Goal: Task Accomplishment & Management: Manage account settings

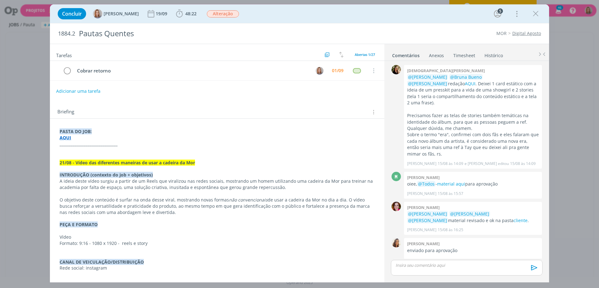
scroll to position [204, 0]
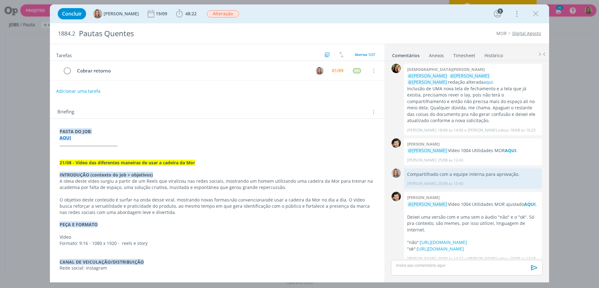
click at [258, 112] on div "Briefing Briefings Predefinidos Versões do Briefing Ver Briefing do Projeto" at bounding box center [217, 112] width 321 height 8
click at [535, 11] on icon "dialog" at bounding box center [535, 13] width 9 height 9
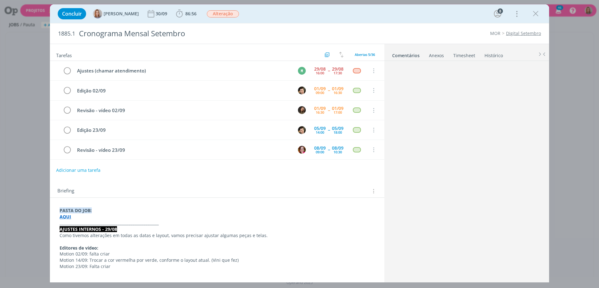
scroll to position [1024, 0]
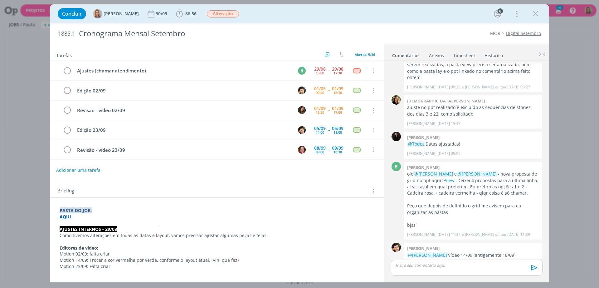
click at [425, 258] on strong "AQUI" at bounding box center [431, 261] width 12 height 6
click at [243, 182] on div "Briefing Briefings Predefinidos Versões do Briefing Ver Briefing do Projeto" at bounding box center [217, 189] width 334 height 17
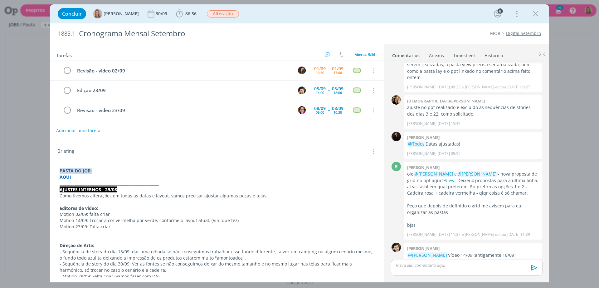
scroll to position [0, 0]
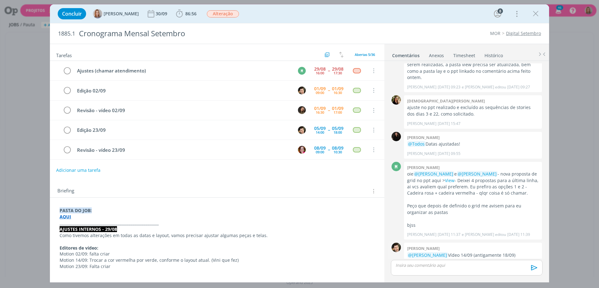
click at [425, 258] on strong "AQUI" at bounding box center [431, 261] width 12 height 6
click at [421, 263] on p "dialog" at bounding box center [467, 265] width 142 height 6
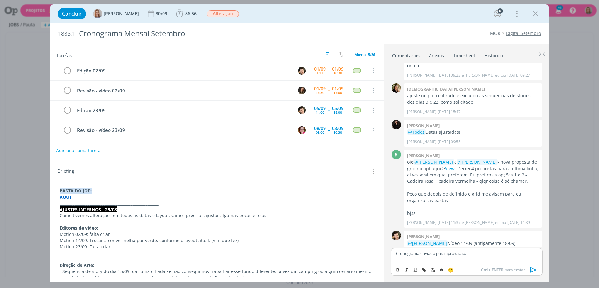
click at [423, 261] on div "Cronograma enviado para aprovação." at bounding box center [467, 256] width 152 height 16
click at [428, 259] on div "Cronograma enviado para aprovação." at bounding box center [467, 256] width 152 height 16
click at [503, 255] on p "Cronograma enviado para aprovação." at bounding box center [467, 253] width 142 height 6
click at [534, 269] on icon "dialog" at bounding box center [533, 269] width 6 height 5
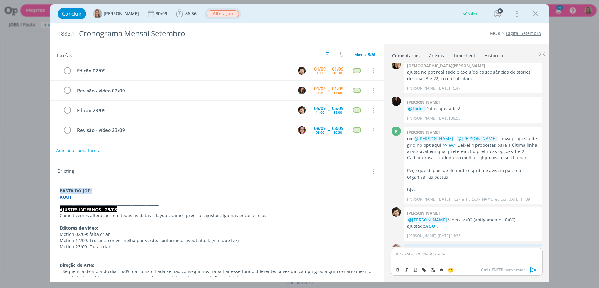
click at [218, 13] on span "Alteração" at bounding box center [223, 13] width 32 height 7
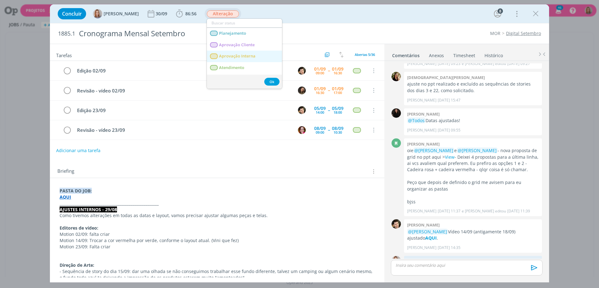
scroll to position [39, 0]
click at [235, 50] on link "Edição" at bounding box center [244, 52] width 75 height 12
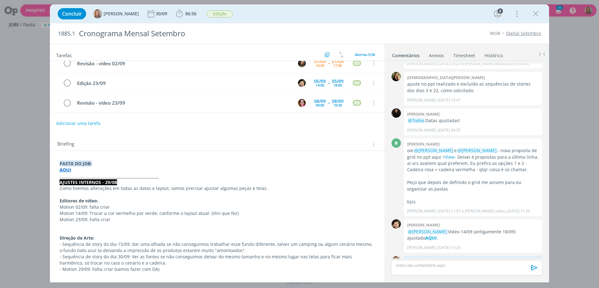
scroll to position [0, 0]
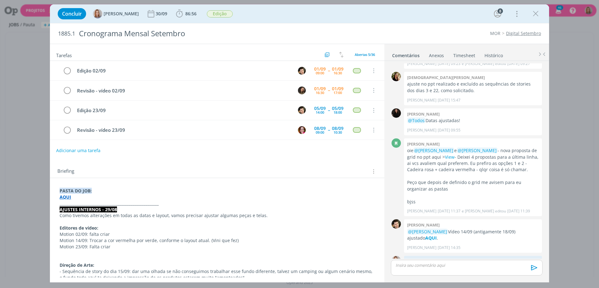
click at [297, 160] on div "Tarefas Usar Job de template Criar template a partir deste job Visualizar Templ…" at bounding box center [217, 160] width 334 height 233
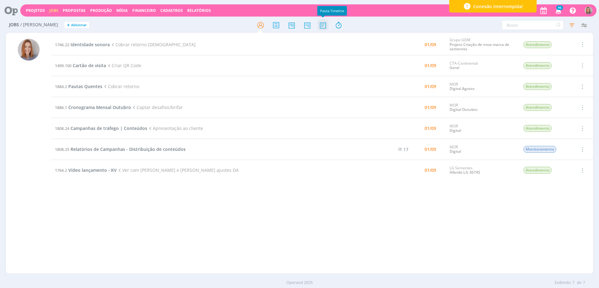
click at [324, 23] on icon at bounding box center [322, 25] width 11 height 12
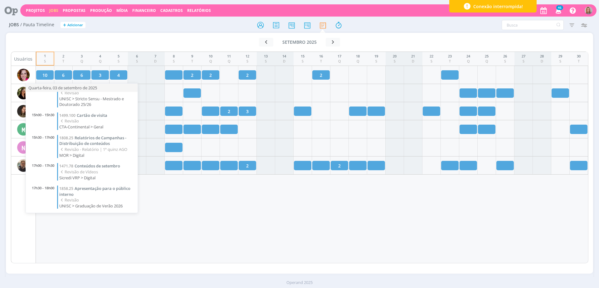
scroll to position [40, 0]
click at [244, 214] on div "1 S 2 T 3 Q 4 Q 5 S 6 S 7 D 8 S 9 T 10 Q 11 Q 12 S 13 S 14 D 15 S 16 T 17 Q 18 …" at bounding box center [312, 157] width 553 height 212
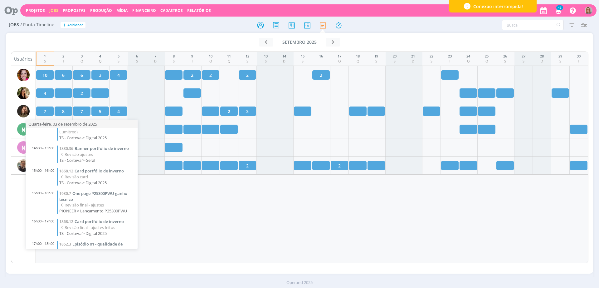
scroll to position [68, 0]
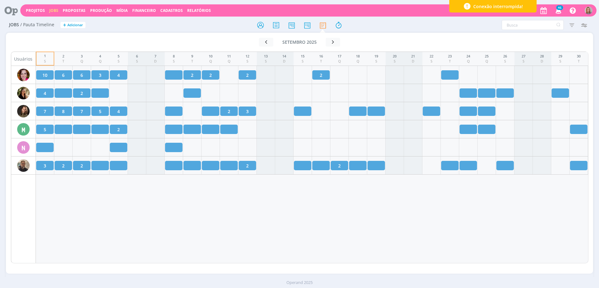
click at [214, 215] on div "1 S 2 T 3 Q 4 Q 5 S 6 S 7 D 8 S 9 T 10 Q 11 Q 12 S 13 S 14 D 15 S 16 T 17 Q 18 …" at bounding box center [312, 157] width 553 height 212
click at [299, 234] on div "1 S 2 T 3 Q 4 Q 5 S 6 S 7 D 8 S 9 T 10 Q 11 Q 12 S 13 S 14 D 15 S 16 T 17 Q 18 …" at bounding box center [312, 157] width 553 height 212
click at [342, 217] on div "1 S 2 T 3 Q 4 Q 5 S 6 S 7 D 8 S 9 T 10 Q 11 Q 12 S 13 S 14 D 15 S 16 T 17 Q 18 …" at bounding box center [312, 157] width 553 height 212
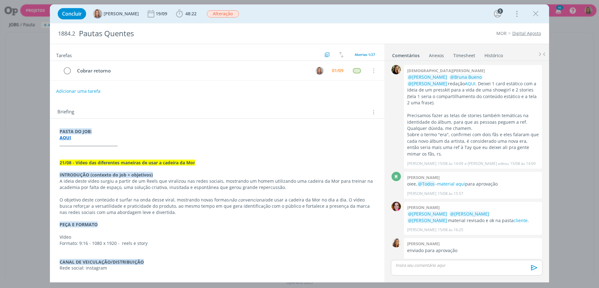
scroll to position [204, 0]
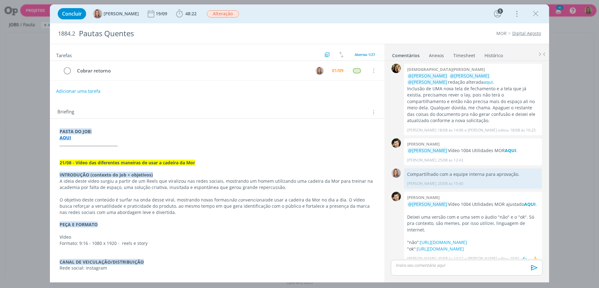
click at [529, 201] on p "@Amanda Oliveira Vídeo 1004 Utilidades MOR ajustado AQUI ." at bounding box center [473, 204] width 132 height 6
click at [529, 201] on strong "AQUI" at bounding box center [530, 204] width 12 height 6
click at [327, 71] on tr "Cobrar retorno 01/09 Cancelar" at bounding box center [217, 71] width 334 height 20
click at [332, 71] on div "01/09" at bounding box center [338, 70] width 12 height 4
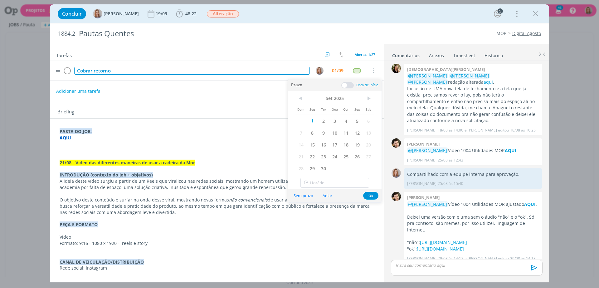
click at [264, 70] on div "Cobrar retorno" at bounding box center [192, 71] width 236 height 8
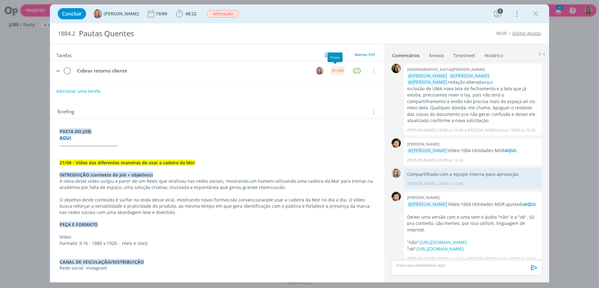
click at [336, 68] on div "01/09" at bounding box center [338, 70] width 12 height 4
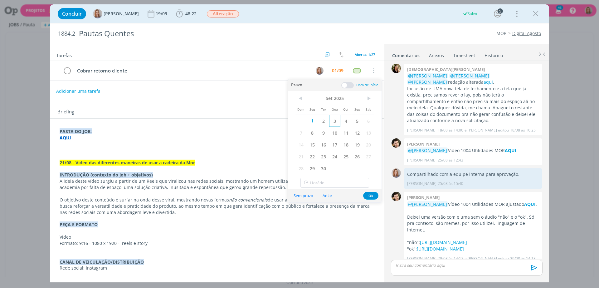
click at [331, 119] on span "3" at bounding box center [334, 121] width 11 height 12
click at [367, 197] on button "Ok" at bounding box center [370, 196] width 15 height 8
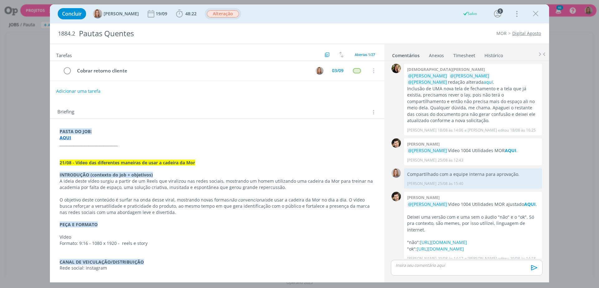
click at [230, 12] on span "Alteração" at bounding box center [223, 13] width 32 height 7
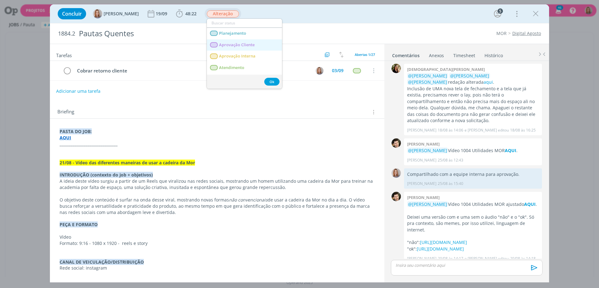
click at [233, 44] on span "Aprovação Cliente" at bounding box center [237, 44] width 36 height 5
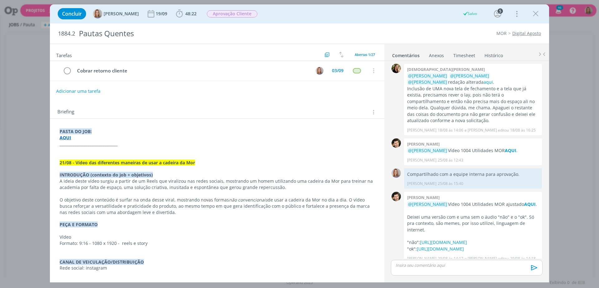
click at [436, 265] on p "dialog" at bounding box center [467, 265] width 142 height 6
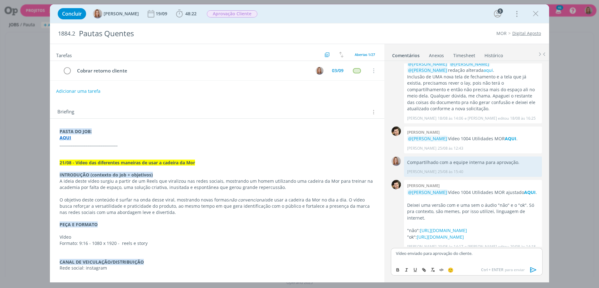
click at [532, 269] on icon "dialog" at bounding box center [533, 269] width 9 height 9
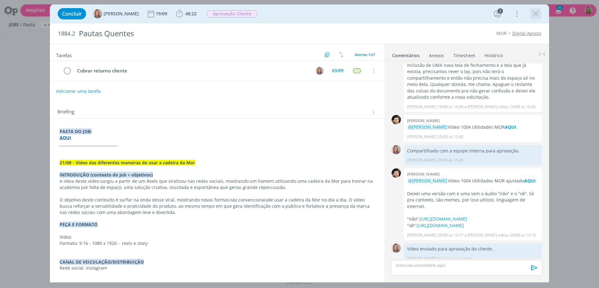
click at [540, 12] on div "dialog" at bounding box center [535, 13] width 11 height 11
click at [538, 11] on icon "dialog" at bounding box center [535, 13] width 9 height 9
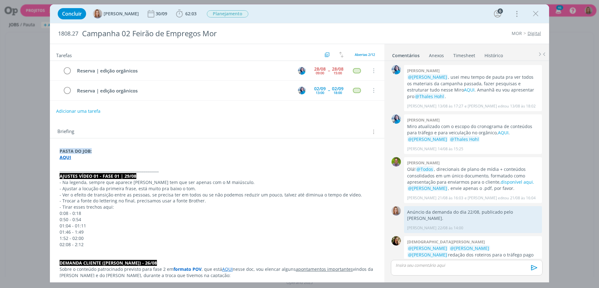
scroll to position [232, 0]
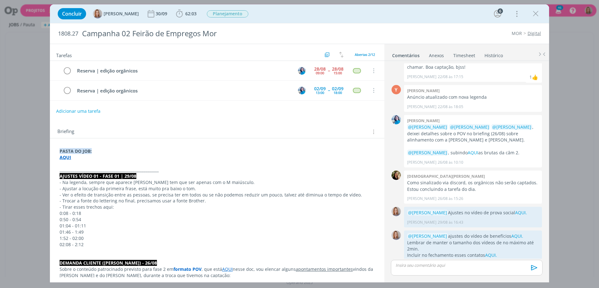
click at [437, 264] on p "dialog" at bounding box center [467, 265] width 142 height 6
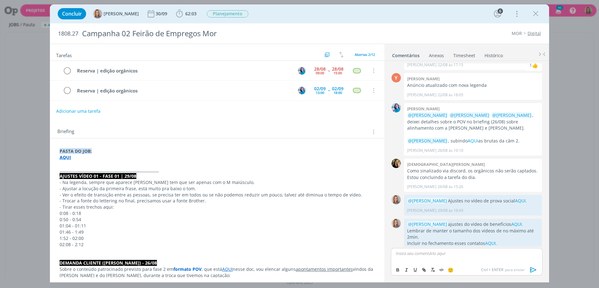
click at [423, 254] on p "dialog" at bounding box center [467, 253] width 142 height 6
click at [534, 270] on icon "dialog" at bounding box center [533, 269] width 9 height 9
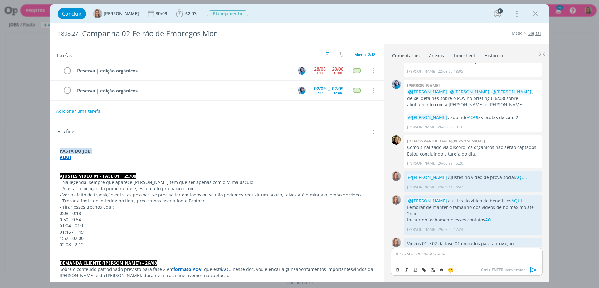
click at [313, 108] on div "Adicionar uma tarefa" at bounding box center [217, 110] width 334 height 11
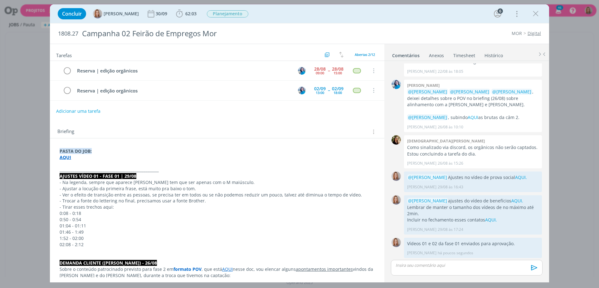
scroll to position [256, 0]
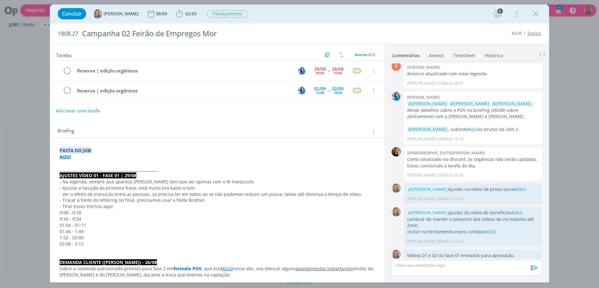
click at [90, 114] on button "Adicionar uma tarefa" at bounding box center [78, 110] width 44 height 11
click at [305, 110] on icon "dialog" at bounding box center [310, 111] width 10 height 10
type input "Revisão - vídeo fase 02 (POV)"
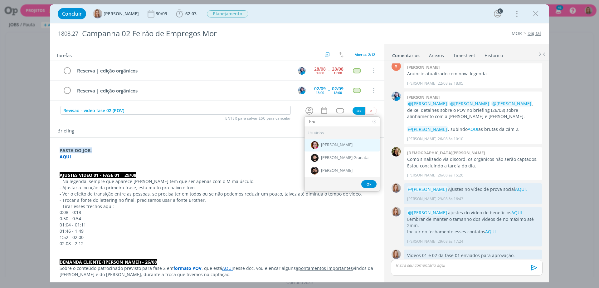
type input "bru"
click at [337, 141] on div "[PERSON_NAME]" at bounding box center [342, 144] width 75 height 13
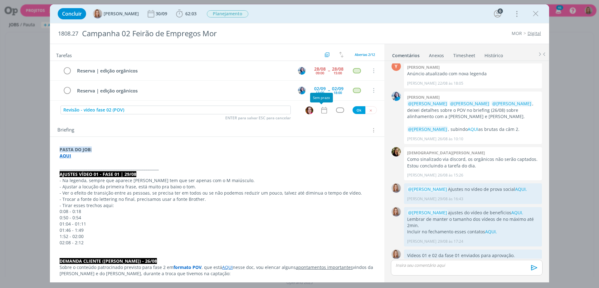
click at [325, 111] on icon "dialog" at bounding box center [324, 110] width 8 height 8
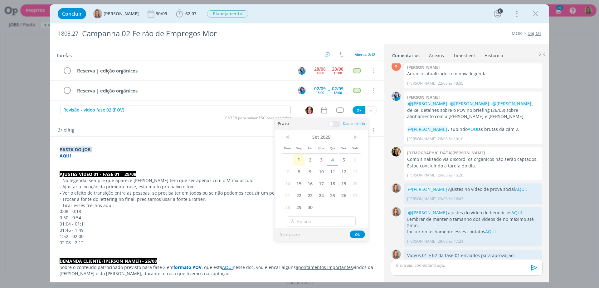
click at [334, 157] on span "4" at bounding box center [332, 160] width 11 height 12
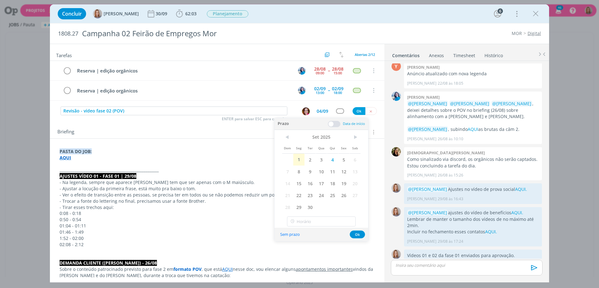
click at [334, 126] on span at bounding box center [334, 124] width 12 height 6
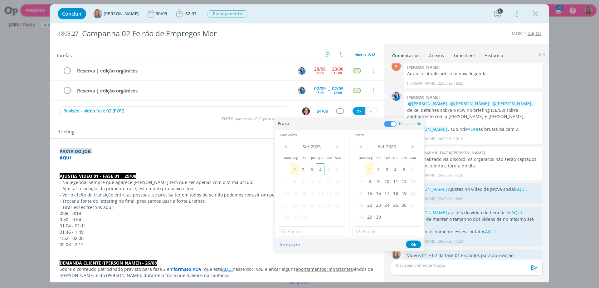
click at [320, 168] on span "4" at bounding box center [320, 169] width 8 height 12
click at [305, 236] on input "11:00" at bounding box center [312, 231] width 69 height 10
click at [296, 203] on div "09:00" at bounding box center [313, 202] width 70 height 11
type input "09:00"
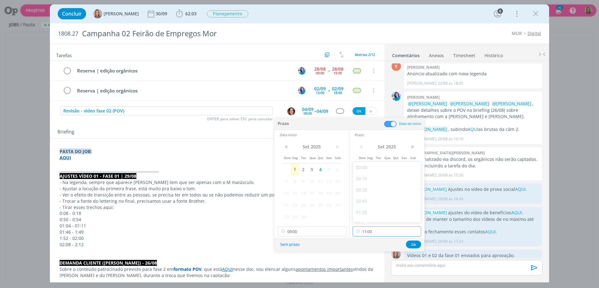
click at [383, 229] on input "11:00" at bounding box center [387, 231] width 69 height 10
click at [372, 210] on div "10:00" at bounding box center [388, 208] width 70 height 11
type input "10:00"
click at [410, 245] on button "Ok" at bounding box center [413, 244] width 15 height 8
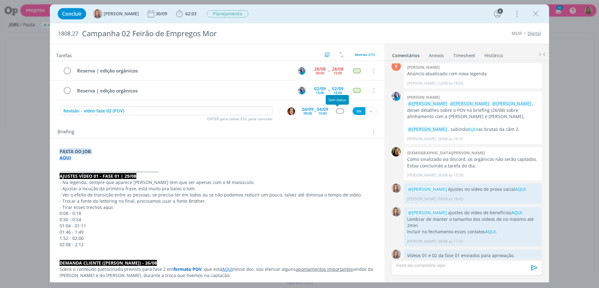
click at [337, 113] on div "dialog" at bounding box center [340, 110] width 8 height 5
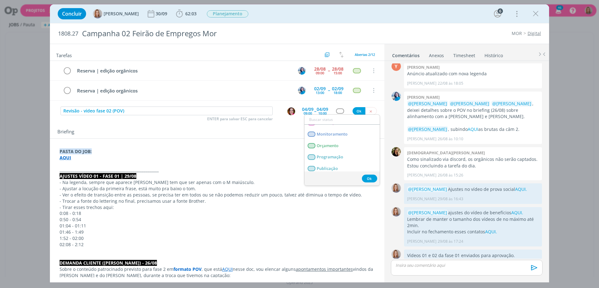
scroll to position [136, 0]
click at [325, 168] on link "Revisão" at bounding box center [342, 166] width 75 height 12
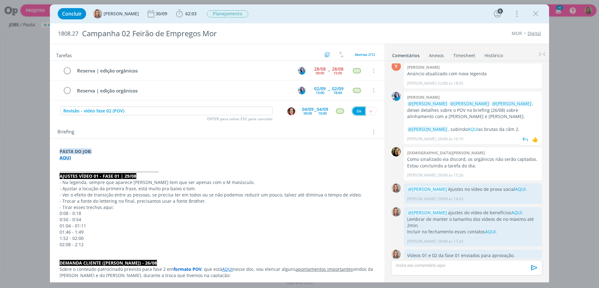
drag, startPoint x: 354, startPoint y: 110, endPoint x: 445, endPoint y: 116, distance: 91.3
click at [354, 110] on button "Ok" at bounding box center [359, 111] width 13 height 8
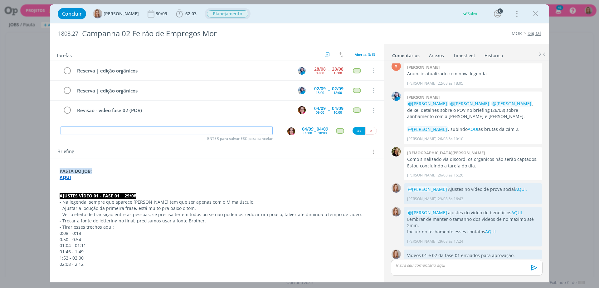
click at [218, 14] on span "Planejamento" at bounding box center [227, 13] width 41 height 7
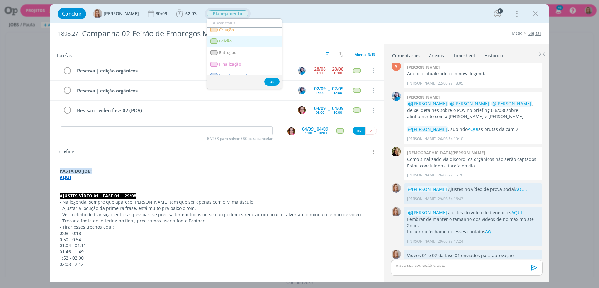
scroll to position [39, 0]
click at [227, 52] on span "Edição" at bounding box center [225, 51] width 13 height 5
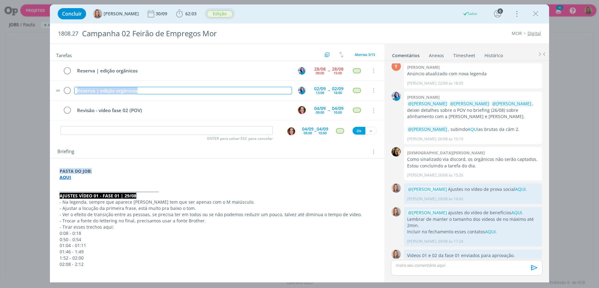
drag, startPoint x: 146, startPoint y: 90, endPoint x: 66, endPoint y: 83, distance: 80.8
click at [66, 83] on tr "Reserva | edição orgânicos 02/09 13:00 -- 02/09 18:00 Cancelar" at bounding box center [217, 90] width 334 height 20
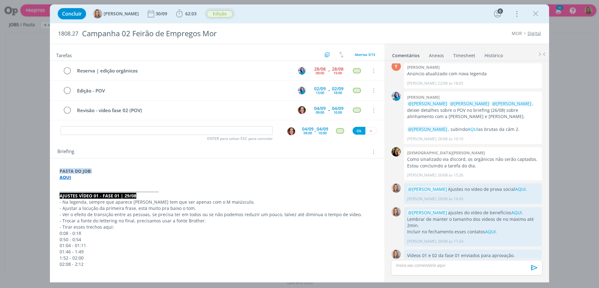
click at [289, 172] on p "PASTA DO JOB:" at bounding box center [217, 171] width 315 height 6
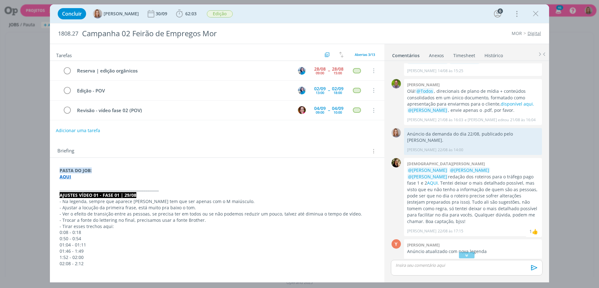
click at [82, 127] on button "Adicionar uma tarefa" at bounding box center [78, 130] width 44 height 11
click at [90, 129] on input "dialog" at bounding box center [176, 129] width 230 height 9
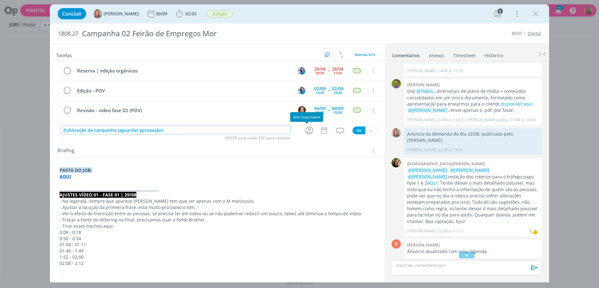
click at [308, 133] on icon "dialog" at bounding box center [310, 130] width 10 height 10
type input "Publicação da campanha (aguardar aprovação)"
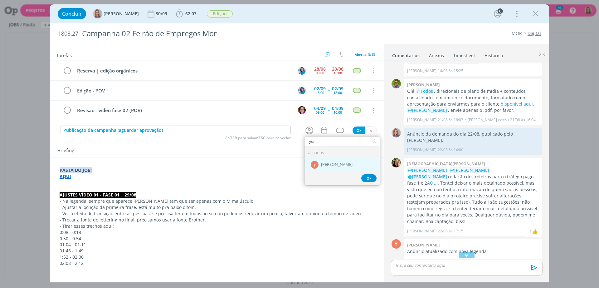
type input "yur"
click at [323, 165] on span "[PERSON_NAME]" at bounding box center [337, 164] width 32 height 5
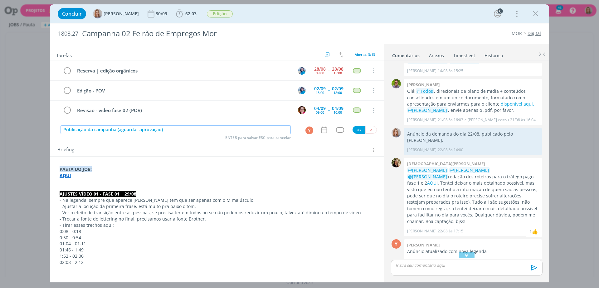
click at [115, 130] on input "Publicação da campanha (aguardar aprovação)" at bounding box center [176, 129] width 230 height 9
type input "Publicação da campanha - fase 01 (aguardar aprovação)"
click at [324, 131] on icon "dialog" at bounding box center [324, 129] width 6 height 7
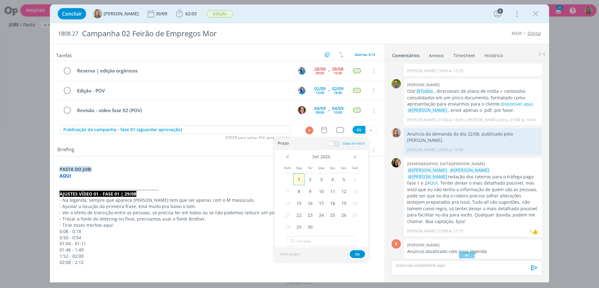
click at [298, 179] on span "1" at bounding box center [298, 179] width 11 height 12
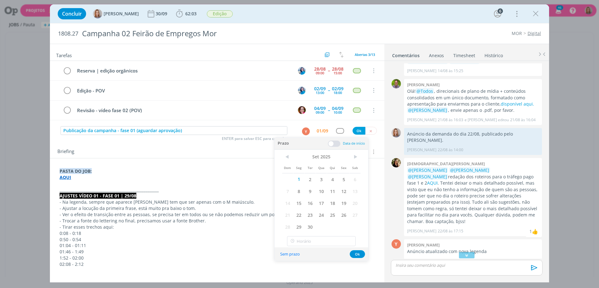
click at [332, 142] on span at bounding box center [334, 143] width 12 height 6
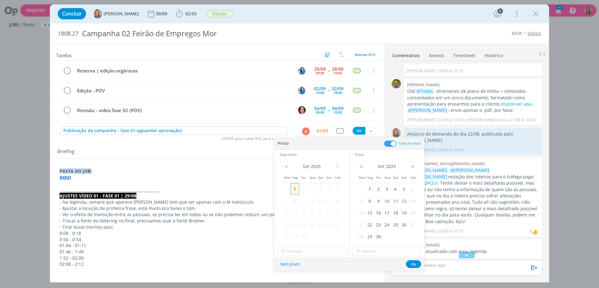
click at [297, 183] on span "1" at bounding box center [294, 189] width 8 height 12
click at [305, 251] on input "11:00" at bounding box center [312, 251] width 69 height 10
click at [296, 189] on div "17:00" at bounding box center [313, 191] width 70 height 11
type input "17:00"
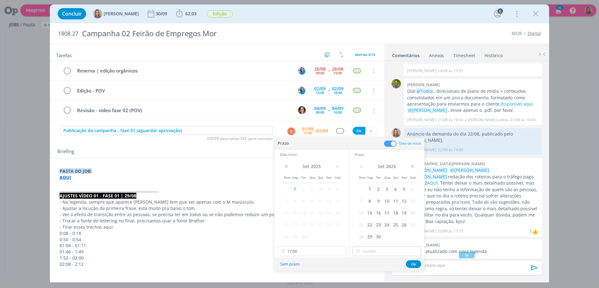
drag, startPoint x: 372, startPoint y: 243, endPoint x: 377, endPoint y: 250, distance: 7.9
click at [373, 244] on div "< [DATE] > Dom Seg Ter Qua Qui Sex Sab 1 2 3 4 5 6 7 8 9 10 11 12 13 14 15 16 1…" at bounding box center [386, 208] width 75 height 98
click at [376, 249] on input "17:00" at bounding box center [387, 251] width 69 height 10
click at [370, 202] on div "18:00" at bounding box center [388, 201] width 70 height 11
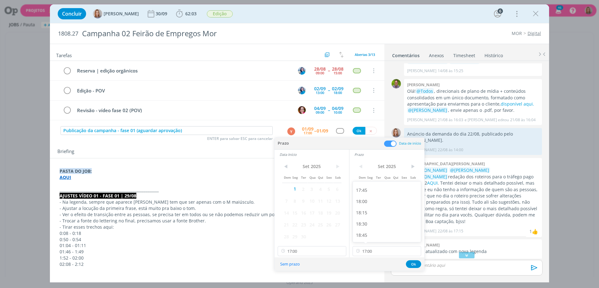
type input "18:00"
click at [411, 267] on button "Ok" at bounding box center [413, 264] width 15 height 8
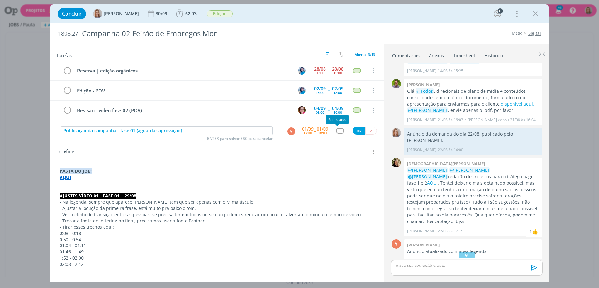
click at [339, 129] on div "dialog" at bounding box center [340, 130] width 8 height 5
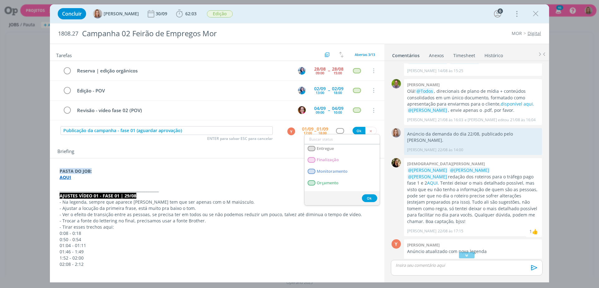
scroll to position [117, 0]
click at [339, 167] on link "Publicação" at bounding box center [342, 170] width 75 height 12
click at [357, 133] on button "Ok" at bounding box center [359, 131] width 13 height 8
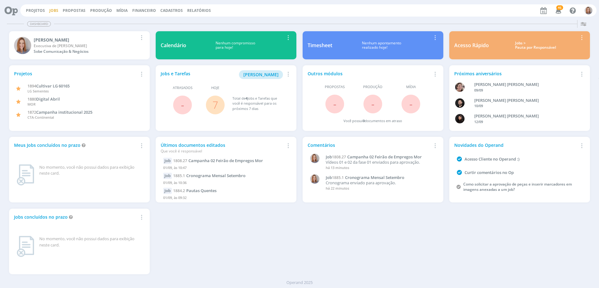
click at [54, 9] on link "Jobs" at bounding box center [53, 10] width 9 height 5
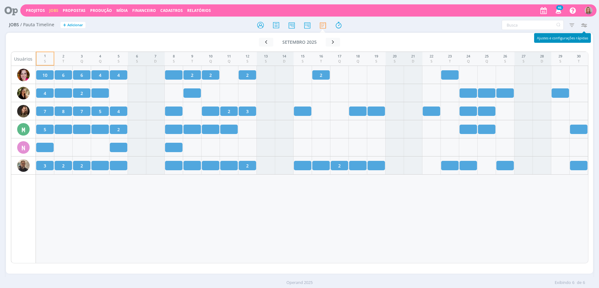
click at [583, 25] on icon "button" at bounding box center [583, 24] width 11 height 11
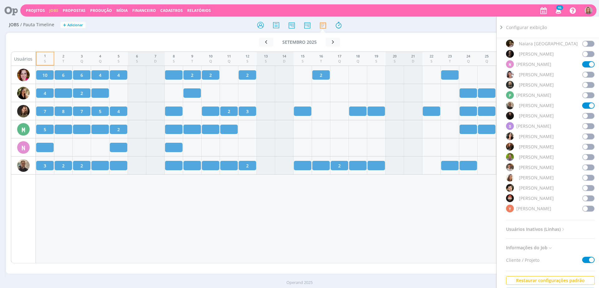
scroll to position [535, 0]
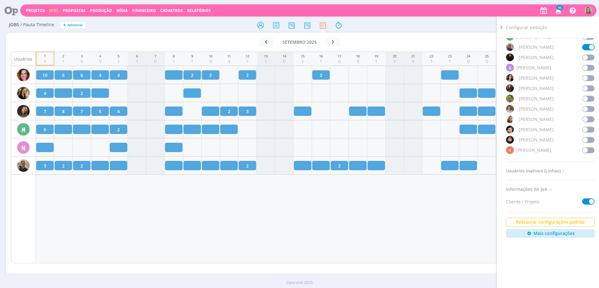
click at [586, 147] on span at bounding box center [588, 150] width 12 height 6
click at [312, 206] on div "1 S 2 T 3 Q 4 Q 5 S 6 S 7 D 8 S 9 T 10 Q 11 Q 12 S 13 S 14 D 15 S 16 T 17 Q 18 …" at bounding box center [312, 157] width 553 height 212
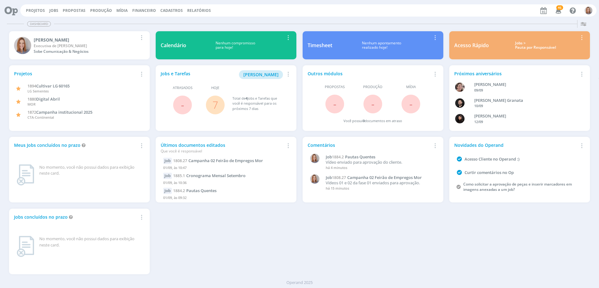
click at [212, 105] on link "7" at bounding box center [215, 104] width 6 height 13
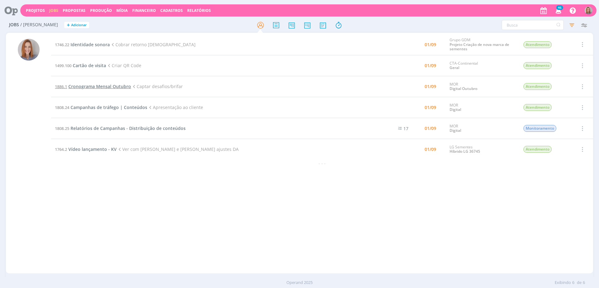
click at [103, 86] on span "Cronograma Mensal Outubro" at bounding box center [99, 86] width 63 height 6
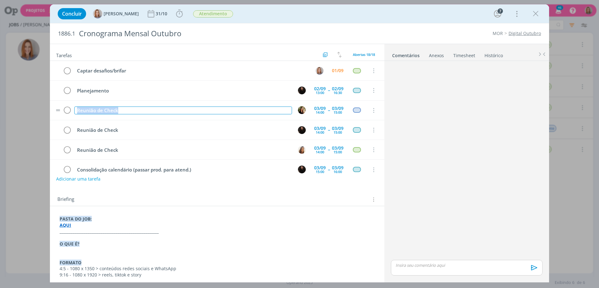
drag, startPoint x: 127, startPoint y: 111, endPoint x: 76, endPoint y: 107, distance: 51.0
click at [76, 107] on div "Reunião de Check" at bounding box center [183, 110] width 218 height 8
copy div "Reunião de Check"
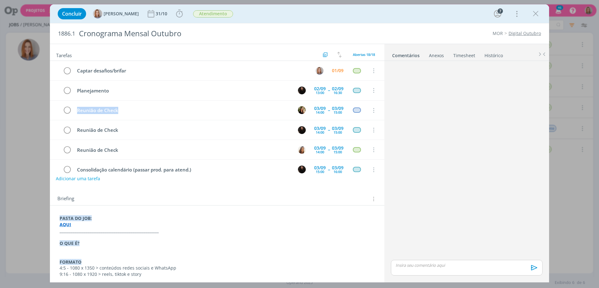
click at [87, 178] on button "Adicionar uma tarefa" at bounding box center [78, 178] width 44 height 11
paste input "Reunião de Check"
click at [306, 179] on icon "dialog" at bounding box center [310, 178] width 10 height 10
type input "Reunião de Check"
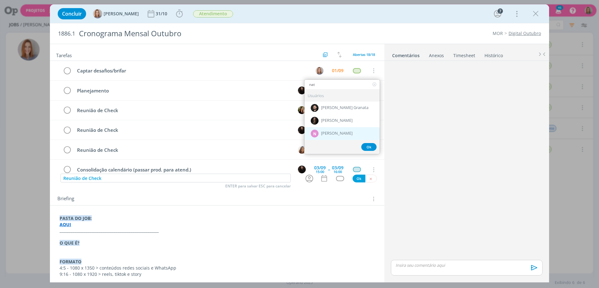
type input "nat"
click at [342, 130] on div "N Nathan Grellet" at bounding box center [342, 133] width 75 height 13
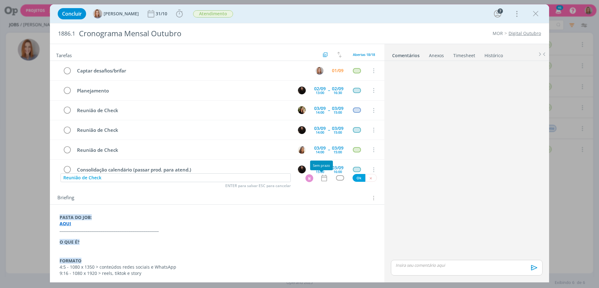
click at [320, 178] on icon "dialog" at bounding box center [324, 178] width 8 height 8
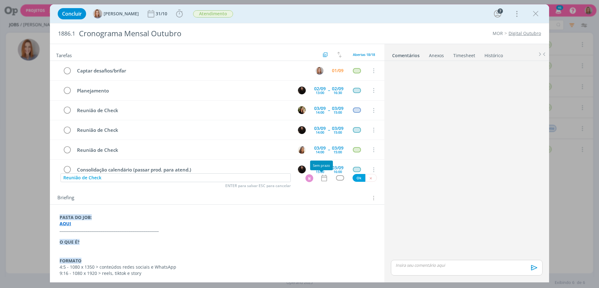
click at [321, 180] on icon "dialog" at bounding box center [324, 178] width 8 height 8
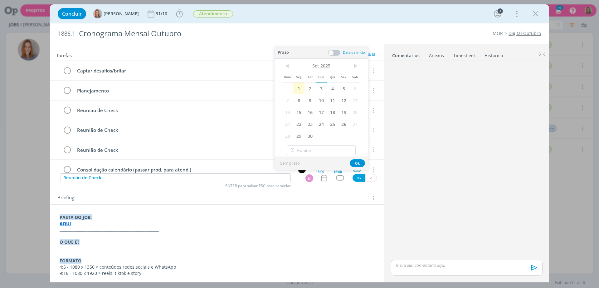
click at [322, 91] on span "3" at bounding box center [321, 88] width 11 height 12
click at [337, 52] on span at bounding box center [334, 53] width 12 height 6
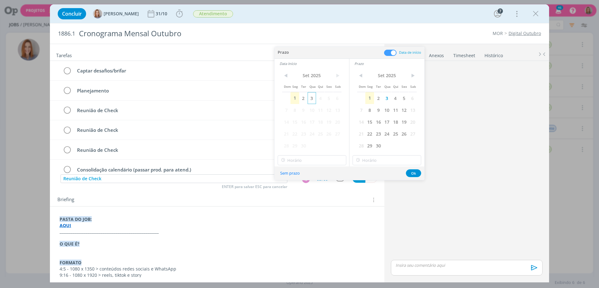
click at [310, 100] on span "3" at bounding box center [312, 98] width 8 height 12
click at [314, 154] on div "< Set 2025 > Dom Seg Ter Qua Qui Sex Sab 1 2 3 4 5 6 7 8 9 10 11 12 13 14 15 16…" at bounding box center [312, 117] width 75 height 98
click at [314, 155] on input "12:00" at bounding box center [312, 160] width 69 height 10
click at [291, 198] on div "14:00" at bounding box center [313, 194] width 70 height 11
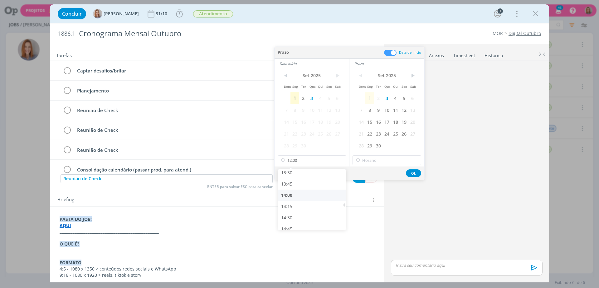
type input "14:00"
click at [380, 163] on input "14:00" at bounding box center [387, 160] width 69 height 10
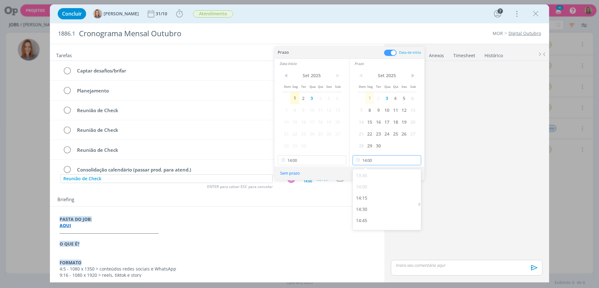
scroll to position [660, 0]
click at [369, 191] on div "15:00" at bounding box center [388, 188] width 70 height 11
type input "15:00"
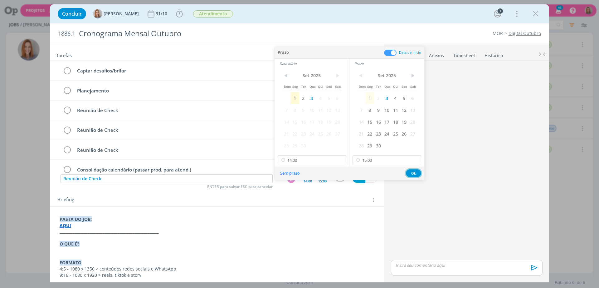
click at [408, 175] on button "Ok" at bounding box center [413, 173] width 15 height 8
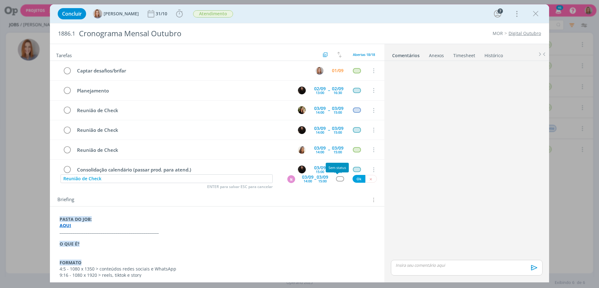
click at [338, 181] on div "dialog" at bounding box center [340, 178] width 8 height 5
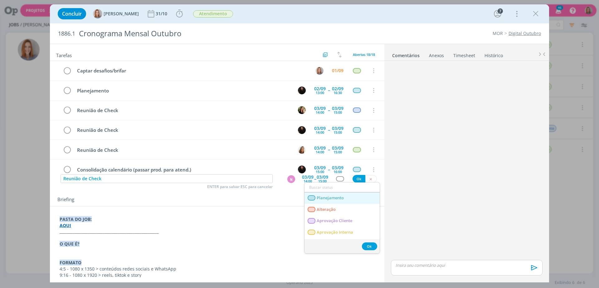
scroll to position [39, 0]
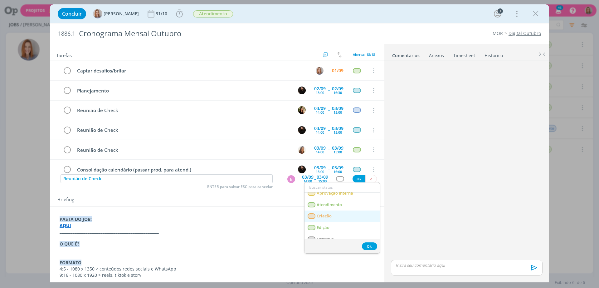
click at [328, 215] on span "Criação" at bounding box center [324, 215] width 15 height 5
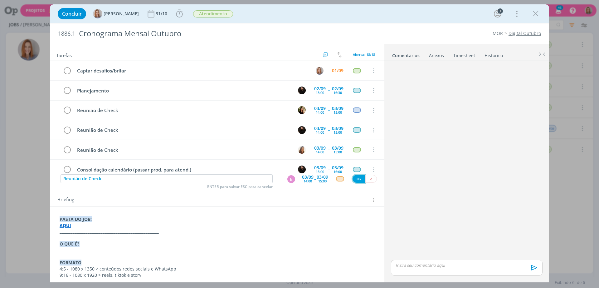
click at [358, 179] on button "Ok" at bounding box center [359, 179] width 13 height 8
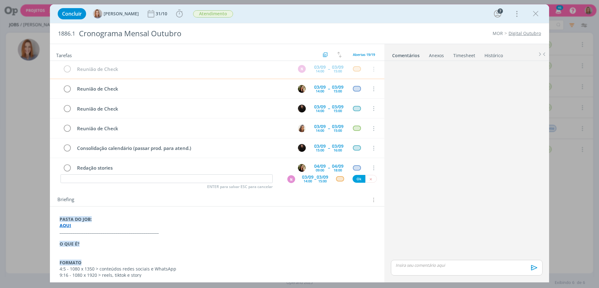
scroll to position [36, 0]
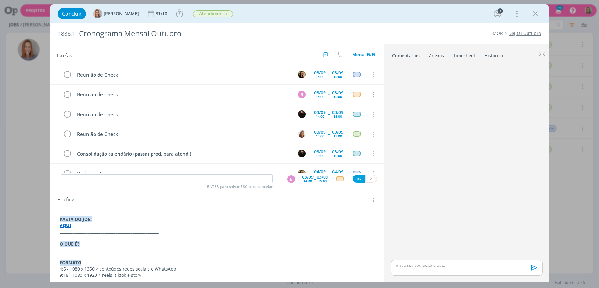
click at [421, 133] on div "dialog" at bounding box center [466, 160] width 157 height 195
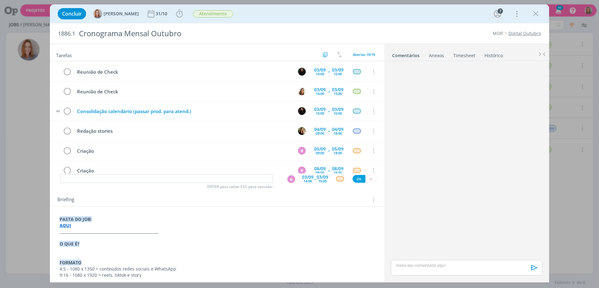
scroll to position [0, 0]
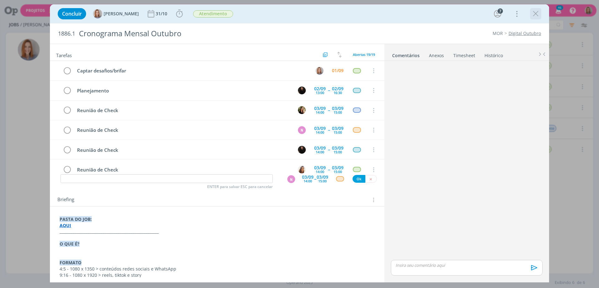
click at [537, 11] on icon "dialog" at bounding box center [535, 13] width 9 height 9
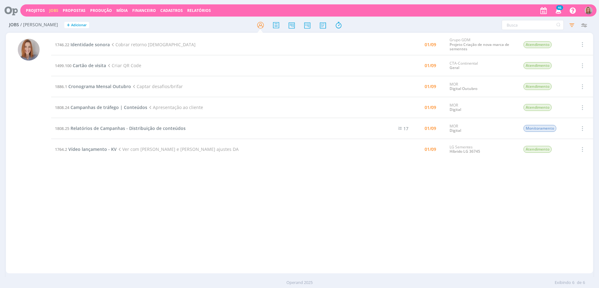
click at [237, 207] on div "1746.22 Identidade sonora Cobrar retorno Cristiano 01/09 Grupo GDM Projeto Cria…" at bounding box center [322, 153] width 542 height 238
click at [95, 130] on span "Relatórios de Campanhas - Distribuição de conteúdos" at bounding box center [128, 128] width 115 height 6
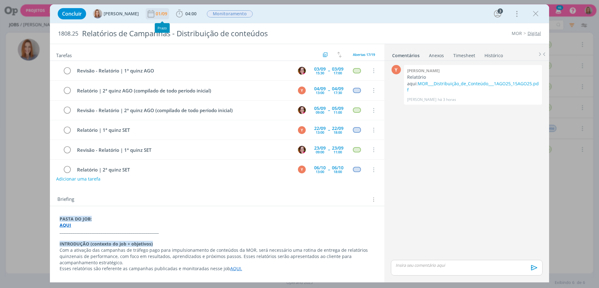
click at [157, 12] on div "01/09" at bounding box center [162, 14] width 13 height 4
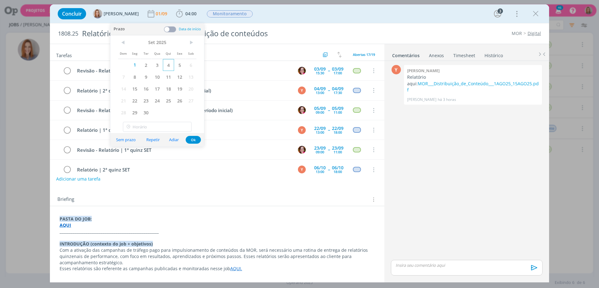
click at [173, 66] on span "4" at bounding box center [168, 65] width 11 height 12
click at [195, 135] on div "Sem prazo Repetir Adiar Ok" at bounding box center [157, 139] width 94 height 13
click at [195, 140] on button "Ok" at bounding box center [193, 140] width 15 height 8
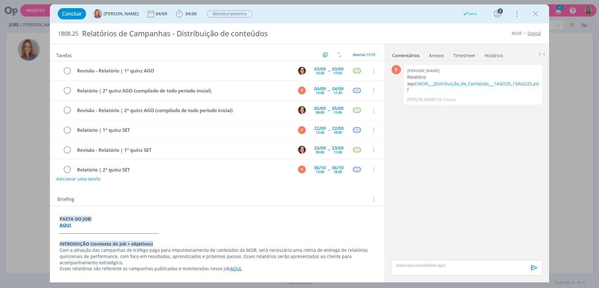
drag, startPoint x: 536, startPoint y: 15, endPoint x: 362, endPoint y: 102, distance: 194.2
click at [536, 15] on icon "dialog" at bounding box center [535, 13] width 9 height 9
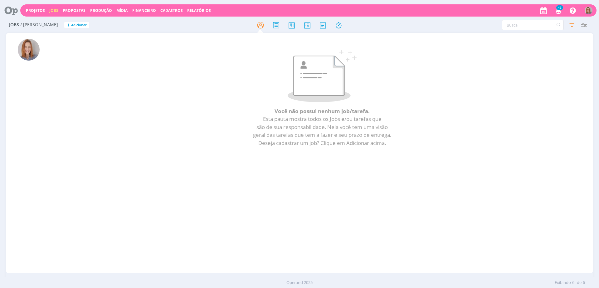
click at [12, 14] on icon at bounding box center [8, 10] width 13 height 12
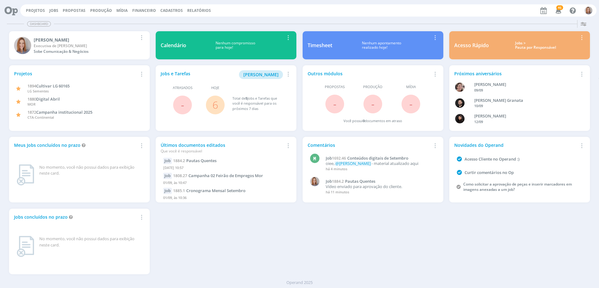
click at [214, 104] on link "6" at bounding box center [215, 104] width 6 height 13
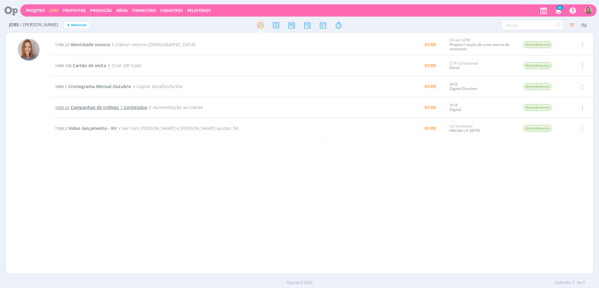
click at [91, 109] on span "Campanhas de tráfego | Conteúdos" at bounding box center [109, 107] width 77 height 6
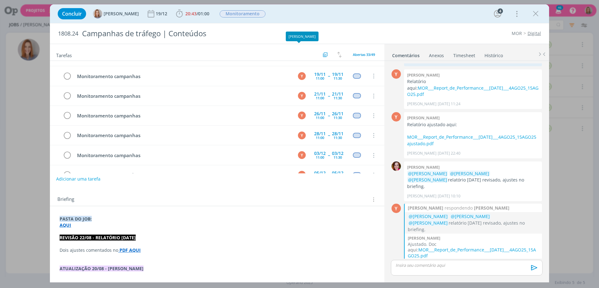
scroll to position [544, 0]
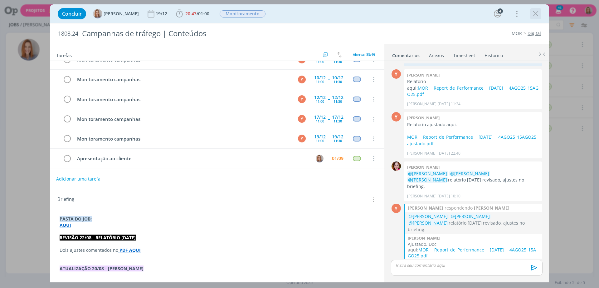
click at [535, 13] on icon "dialog" at bounding box center [535, 13] width 9 height 9
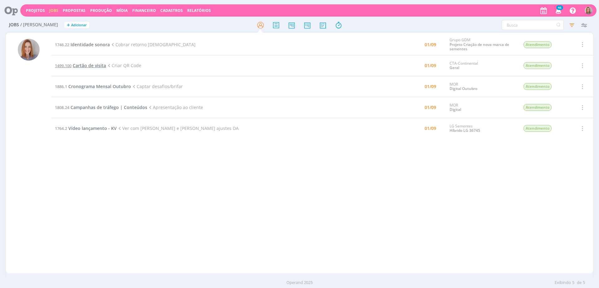
click at [100, 66] on span "Cartão de visita" at bounding box center [89, 65] width 33 height 6
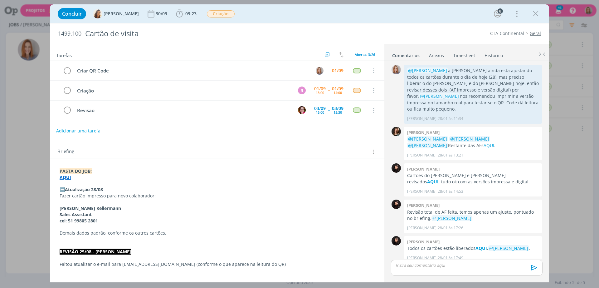
scroll to position [481, 0]
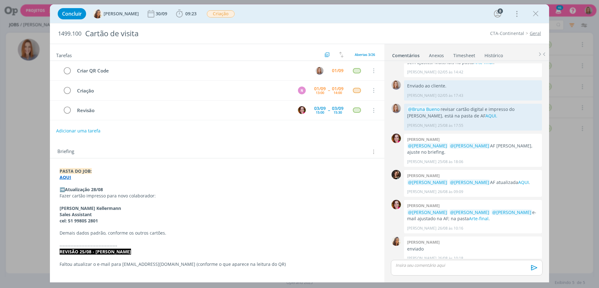
click at [100, 217] on p "Sales Assistant" at bounding box center [217, 214] width 315 height 6
click at [105, 222] on p "cel: 51 99805 2801" at bounding box center [217, 221] width 315 height 6
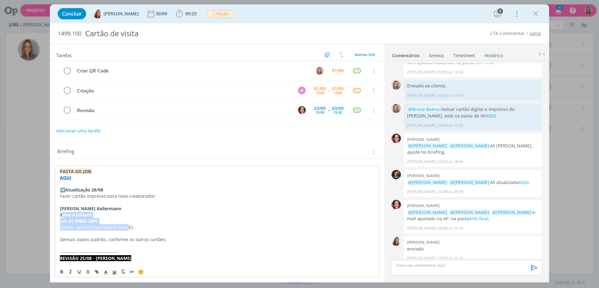
drag, startPoint x: 134, startPoint y: 227, endPoint x: 62, endPoint y: 216, distance: 72.0
click at [61, 271] on icon "dialog" at bounding box center [61, 271] width 5 height 5
click at [144, 218] on p "cel: 51 99805 2801" at bounding box center [217, 221] width 315 height 6
drag, startPoint x: 71, startPoint y: 208, endPoint x: 55, endPoint y: 206, distance: 16.1
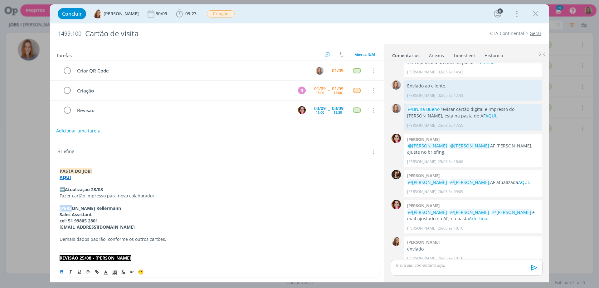
copy strong "Kevin"
click at [85, 214] on strong "Sales Assistant" at bounding box center [76, 214] width 32 height 6
drag, startPoint x: 104, startPoint y: 209, endPoint x: 72, endPoint y: 208, distance: 31.8
click at [72, 208] on p "Kevin E. Kellermann" at bounding box center [217, 208] width 315 height 6
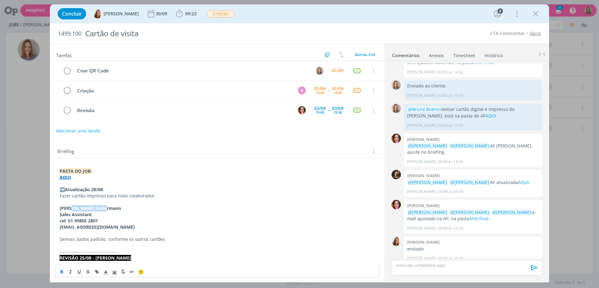
click at [98, 208] on strong "Kevin E. Kellermann" at bounding box center [90, 208] width 61 height 6
click at [102, 209] on strong "Kevin E. Kellermann" at bounding box center [90, 208] width 61 height 6
click at [108, 210] on p "Kevin E. Kellermann" at bounding box center [217, 208] width 315 height 6
drag, startPoint x: 106, startPoint y: 207, endPoint x: 73, endPoint y: 207, distance: 32.8
click at [73, 207] on p "Kevin E. Kellermann" at bounding box center [217, 208] width 315 height 6
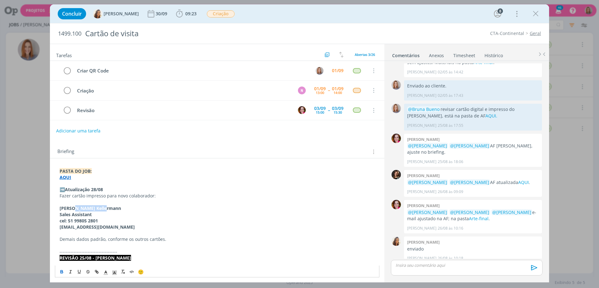
copy strong "E. Kellermann"
drag, startPoint x: 102, startPoint y: 221, endPoint x: 71, endPoint y: 222, distance: 30.9
click at [68, 219] on p "cel: 51 99805 2801" at bounding box center [217, 220] width 315 height 6
copy strong "51 99805 2801"
click at [109, 191] on p "➡️Atualização 28/08" at bounding box center [217, 189] width 315 height 6
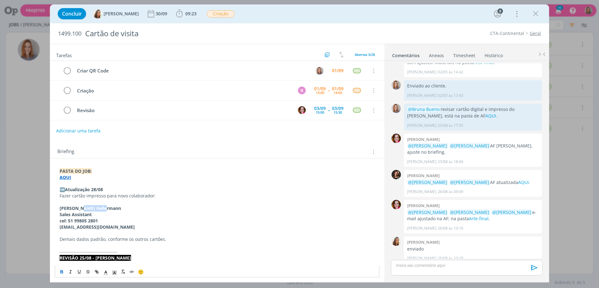
drag, startPoint x: 99, startPoint y: 210, endPoint x: 77, endPoint y: 207, distance: 22.0
click at [77, 207] on p "Kevin E. Kellermann" at bounding box center [217, 208] width 315 height 6
copy strong "Kellermann"
click at [466, 215] on p "@Letícia Frantz @Amanda Oliveira @Vanessa Feron e-mail ajustado na AF; na pasta…" at bounding box center [473, 215] width 132 height 13
click at [469, 215] on link "Arte-final" at bounding box center [479, 218] width 20 height 6
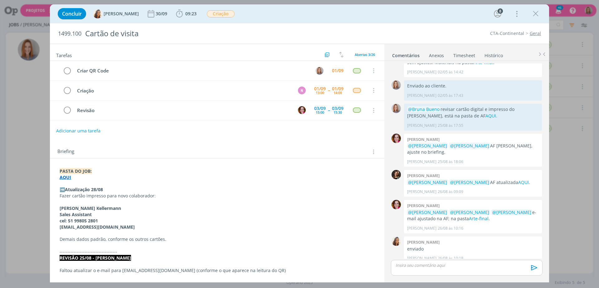
click at [117, 220] on p "cel: 51 99805 2801" at bounding box center [217, 220] width 315 height 6
click at [131, 231] on p "dialog" at bounding box center [217, 233] width 315 height 6
click at [84, 198] on p "Fazer cartão impresso para novo colaborador:" at bounding box center [217, 196] width 315 height 6
click at [139, 237] on p "Demais dados padrão, conforme os outros cartões." at bounding box center [217, 239] width 315 height 6
click at [165, 235] on p "dialog" at bounding box center [217, 233] width 315 height 6
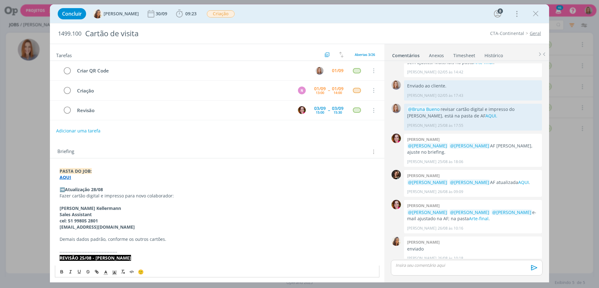
click at [173, 243] on p "dialog" at bounding box center [217, 245] width 315 height 6
click at [173, 237] on p "Demais dados padrão, conforme os outros cartões." at bounding box center [217, 239] width 315 height 6
click at [161, 224] on p "kevinkellermann@cta.com.br" at bounding box center [217, 227] width 315 height 6
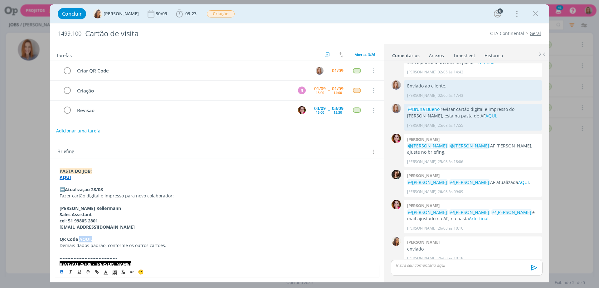
drag, startPoint x: 92, startPoint y: 237, endPoint x: 80, endPoint y: 238, distance: 12.0
click at [80, 238] on p "QR Code AQUI." at bounding box center [217, 239] width 315 height 6
click at [98, 271] on icon "dialog" at bounding box center [97, 272] width 2 height 2
paste input "https://sobeae.sharepoint.com/:f:/s/SOBEAE/EnV2ewA5JvRGmiGCpyyi9lEB01t54YU4zg8l…"
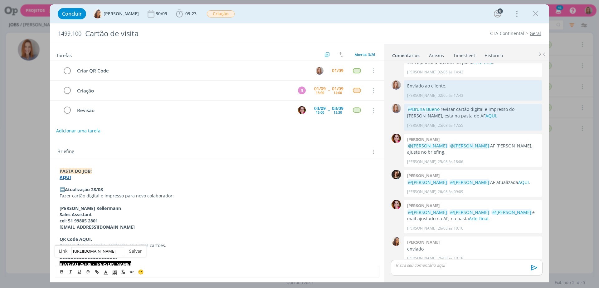
type input "https://sobeae.sharepoint.com/:f:/s/SOBEAE/EnV2ewA5JvRGmiGCpyyi9lEB01t54YU4zg8l…"
click at [134, 250] on link "dialog" at bounding box center [133, 251] width 18 height 6
click at [125, 232] on p "dialog" at bounding box center [217, 233] width 315 height 6
click at [474, 215] on link "Arte-final" at bounding box center [479, 218] width 20 height 6
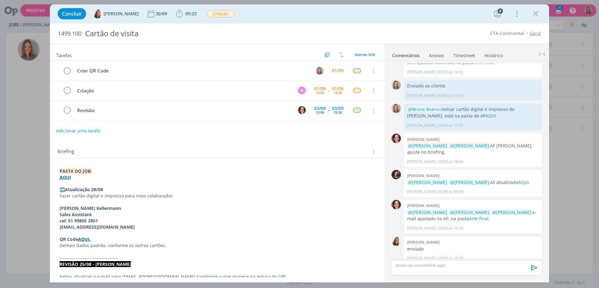
click at [281, 157] on div "Briefing Briefings Predefinidos Versões do Briefing Ver Briefing do Projeto" at bounding box center [217, 149] width 334 height 17
click at [533, 12] on icon "dialog" at bounding box center [535, 13] width 9 height 9
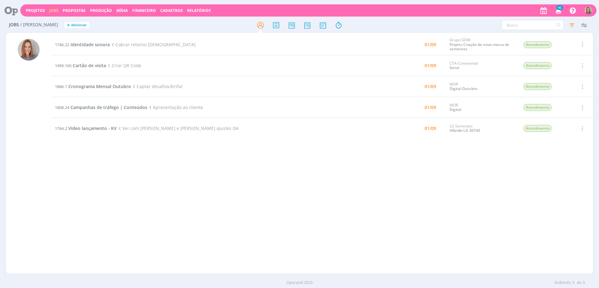
click at [142, 162] on div "1746.22 Identidade sonora Cobrar retorno Cristiano 01/09 Grupo GDM Projeto Cria…" at bounding box center [322, 153] width 542 height 238
click at [87, 62] on span "Cartão de visita" at bounding box center [89, 65] width 33 height 6
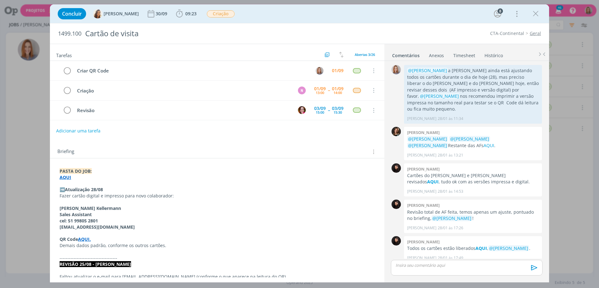
scroll to position [481, 0]
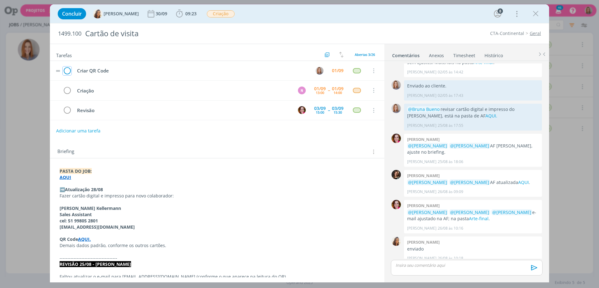
click at [66, 71] on icon "dialog" at bounding box center [67, 70] width 9 height 9
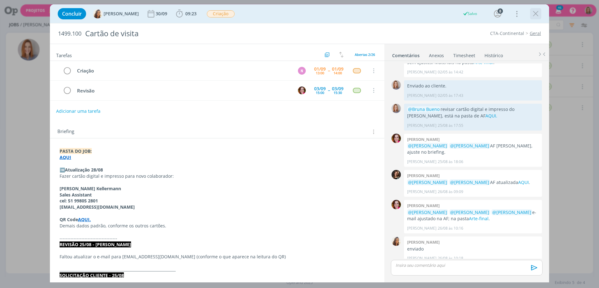
click at [534, 14] on icon "dialog" at bounding box center [535, 13] width 9 height 9
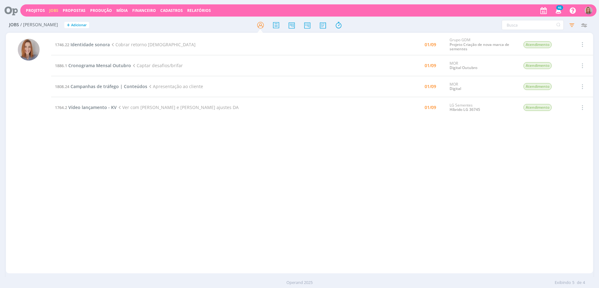
drag, startPoint x: 239, startPoint y: 181, endPoint x: 246, endPoint y: 178, distance: 7.3
click at [240, 181] on div "1746.22 Identidade sonora Cobrar retorno Cristiano 01/09 Grupo GDM Projeto Cria…" at bounding box center [322, 153] width 542 height 238
click at [151, 178] on div "1746.22 Identidade sonora Cobrar retorno Cristiano 01/09 Grupo GDM Projeto Cria…" at bounding box center [322, 153] width 542 height 238
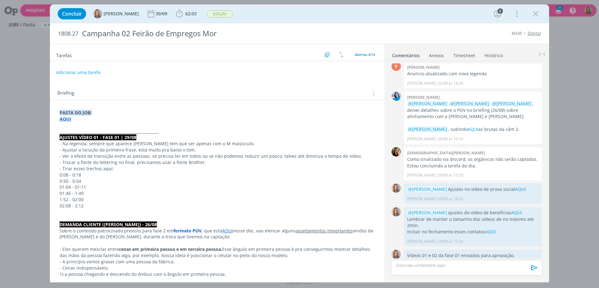
scroll to position [39, 0]
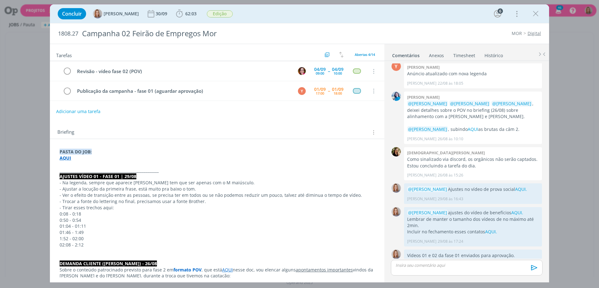
click at [168, 169] on p "_____________________________________________________" at bounding box center [217, 170] width 315 height 6
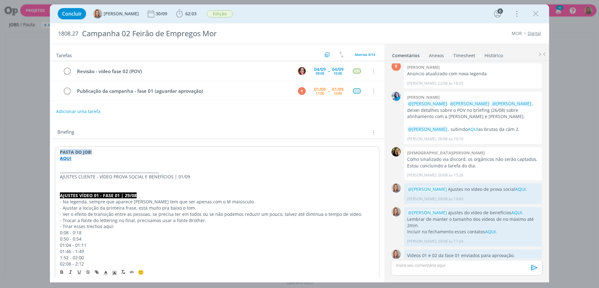
click at [138, 178] on p "AJUSTES CLIENTE - VÍDEO PROVA SOCIAL E BENEFÍCIOS | 01/09" at bounding box center [217, 176] width 315 height 6
click at [112, 275] on icon "dialog" at bounding box center [115, 273] width 6 height 6
click at [115, 239] on span "dialog" at bounding box center [115, 238] width 5 height 5
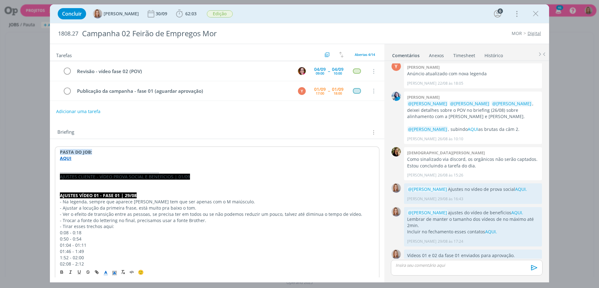
click at [109, 273] on span "dialog" at bounding box center [105, 271] width 9 height 7
click at [107, 245] on span "dialog" at bounding box center [106, 244] width 5 height 5
click at [61, 269] on button "dialog" at bounding box center [62, 271] width 9 height 7
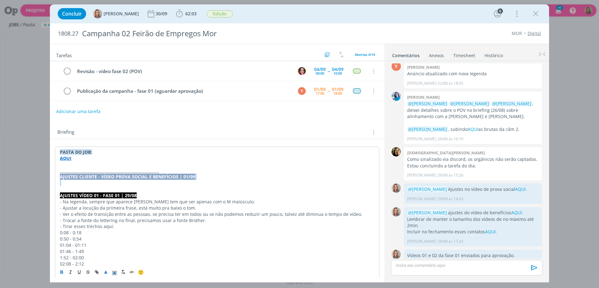
click at [68, 185] on p "dialog" at bounding box center [217, 183] width 315 height 6
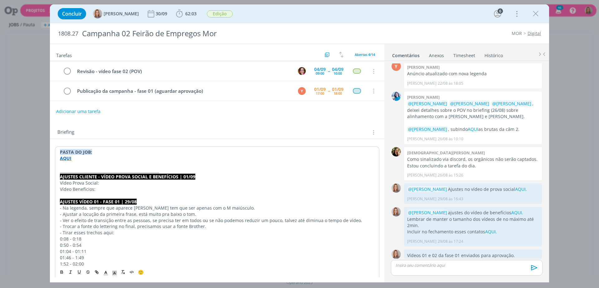
click at [73, 189] on p "Vídeo Benefícios:" at bounding box center [217, 189] width 315 height 6
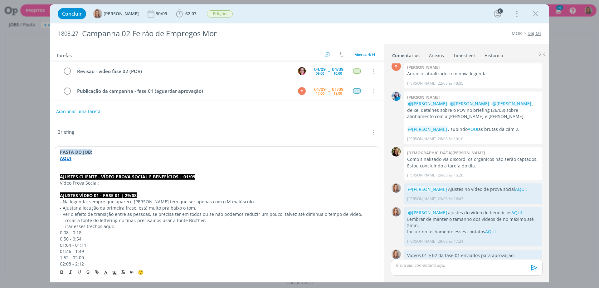
click at [208, 171] on p "_____________________________________________________" at bounding box center [217, 171] width 315 height 6
click at [205, 175] on p "AJUSTES CLIENTE - VÍDEO PROVA SOCIAL E BENEFÍCIOS | 01/09" at bounding box center [217, 176] width 315 height 6
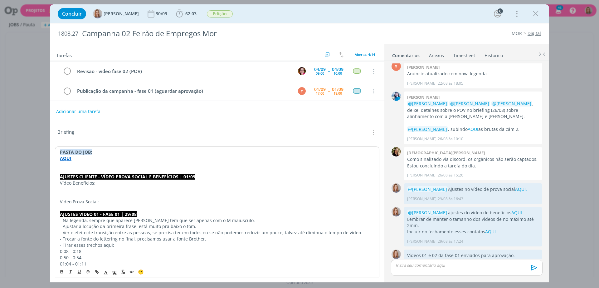
click at [84, 205] on p "dialog" at bounding box center [217, 208] width 315 height 6
click at [114, 205] on p "dialog" at bounding box center [217, 208] width 315 height 6
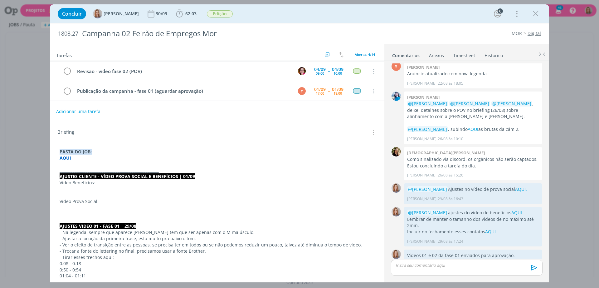
click at [62, 188] on p "dialog" at bounding box center [217, 189] width 315 height 6
click at [162, 187] on p "0:08: Colocar vírgula "médica, odontológica."" at bounding box center [217, 189] width 315 height 6
click at [128, 196] on p "dialog" at bounding box center [217, 195] width 315 height 6
click at [65, 205] on p "dialog" at bounding box center [217, 207] width 315 height 6
click at [174, 208] on p "0:40: Colocar ponto final na frase, depois de" at bounding box center [217, 207] width 315 height 6
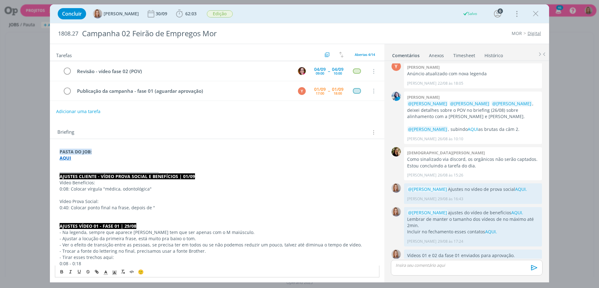
click at [170, 208] on p "0:40: Colocar ponto final na frase, depois de "" at bounding box center [217, 207] width 315 height 6
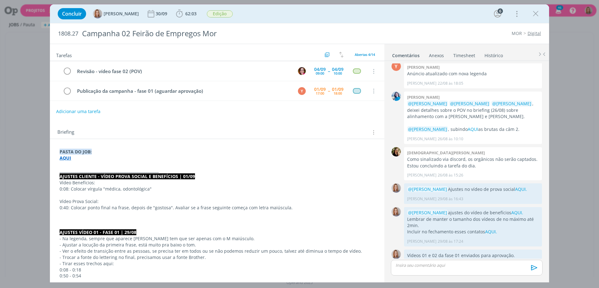
click at [97, 214] on p "dialog" at bounding box center [217, 214] width 315 height 6
drag, startPoint x: 134, startPoint y: 212, endPoint x: 139, endPoint y: 212, distance: 5.4
click at [134, 212] on p "01:45: Colocar também os contatos do RH no vídeo." at bounding box center [217, 214] width 315 height 6
click at [169, 213] on p "01:45: Colocar também os contatos do RH no vídeo." at bounding box center [217, 214] width 315 height 6
click at [109, 218] on p "dialog" at bounding box center [217, 220] width 315 height 6
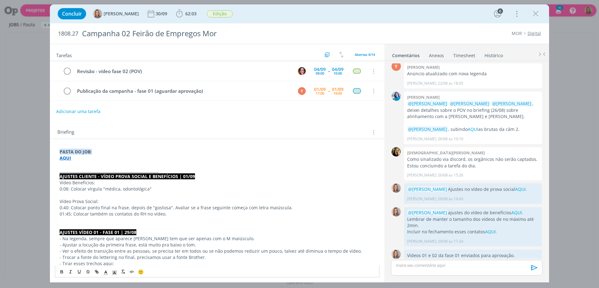
click at [131, 216] on p "01:45: Colocar também os contatos do RH no vídeo." at bounding box center [217, 214] width 315 height 6
click at [107, 201] on p "Vídeo Prova Social:" at bounding box center [217, 201] width 315 height 6
click at [78, 183] on p "Vídeo Benefícios:" at bounding box center [217, 182] width 315 height 6
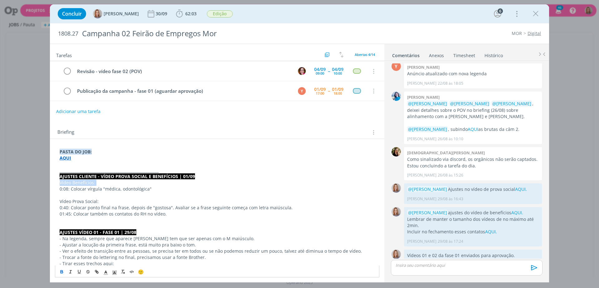
click at [63, 272] on icon "dialog" at bounding box center [62, 271] width 2 height 1
click at [74, 203] on p "Vídeo Prova Social:" at bounding box center [217, 201] width 315 height 6
click at [73, 198] on p "Vídeo Prova Social:" at bounding box center [217, 201] width 315 height 6
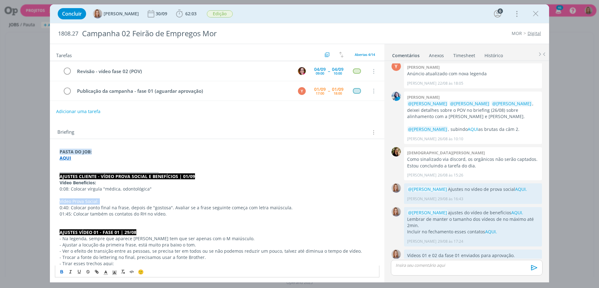
click at [61, 269] on icon "dialog" at bounding box center [61, 271] width 5 height 5
click at [128, 208] on p "0:40: Colocar ponto final na frase, depois de "gostosa". Avaliar se a frase seg…" at bounding box center [217, 207] width 315 height 6
click at [150, 201] on p "Vídeo Prova Social:" at bounding box center [217, 201] width 315 height 6
click at [170, 210] on p "0:40: Colocar ponto final na frase, depois de "gostosa". Avaliar se a frase seg…" at bounding box center [217, 207] width 315 height 6
click at [159, 209] on p "0:40: Colocar ponto final na frase, depois de "gostosa". Avaliar se a frase seg…" at bounding box center [217, 207] width 315 height 6
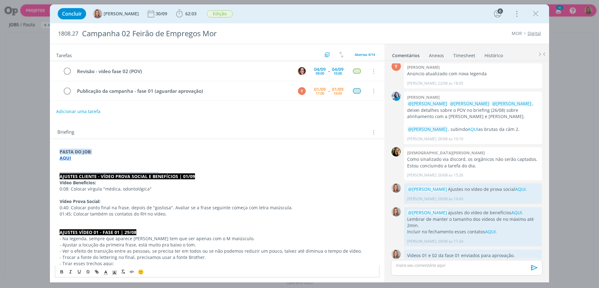
click at [167, 212] on p "01:45: Colocar também os contatos do RH no vídeo." at bounding box center [217, 214] width 315 height 6
click at [176, 215] on p "01:45: Colocar também os contatos do RH no vídeo." at bounding box center [217, 214] width 315 height 6
click at [150, 214] on p "01:45: Colocar também os contatos do RH no vídeo." at bounding box center [217, 214] width 315 height 6
click at [168, 215] on p "01:45: Colocar também os contatos do RH nesse vídeo." at bounding box center [217, 214] width 315 height 6
click at [170, 214] on p "01:45: Colocar também os contatos do RH nesse vídeo." at bounding box center [217, 214] width 315 height 6
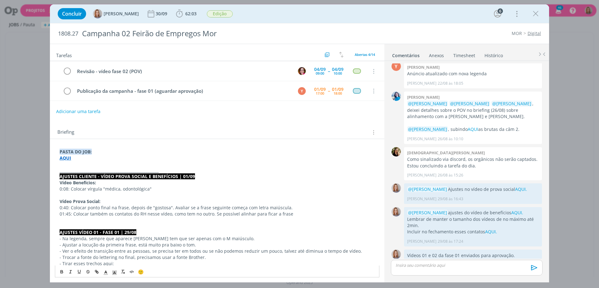
drag, startPoint x: 297, startPoint y: 214, endPoint x: 217, endPoint y: 213, distance: 80.5
click at [217, 213] on p "01:45: Colocar também os contatos do RH nesse vídeo, como tem no outro. Se poss…" at bounding box center [217, 214] width 315 height 6
click at [114, 180] on p "Vídeo Benefícios:" at bounding box center [217, 182] width 315 height 6
click at [97, 192] on p "dialog" at bounding box center [217, 195] width 315 height 6
click at [155, 193] on p "dialog" at bounding box center [217, 195] width 315 height 6
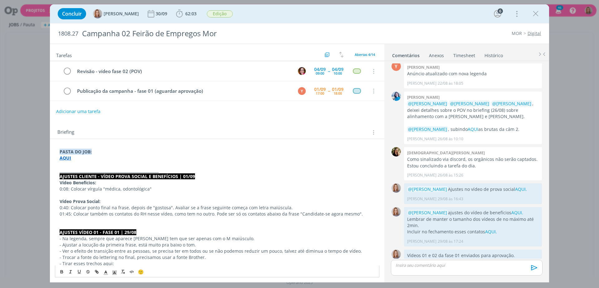
click at [82, 214] on p "01:45: Colocar também os contatos do RH nesse vídeo, como tem no outro. Pode se…" at bounding box center [217, 214] width 315 height 6
click at [185, 209] on p "0:40: Colocar ponto final na frase, depois de "gostosa". Avaliar se a frase seg…" at bounding box center [217, 207] width 315 height 6
click at [220, 206] on p "0:40: Colocar ponto final na frase, depois de "gostosa". Avaliar se a frase seg…" at bounding box center [217, 207] width 315 height 6
click at [296, 208] on p "0:40: Colocar ponto final na frase, depois de "gostosa". Avaliar se a frase seg…" at bounding box center [217, 207] width 315 height 6
click at [93, 217] on p "dialog" at bounding box center [217, 220] width 315 height 6
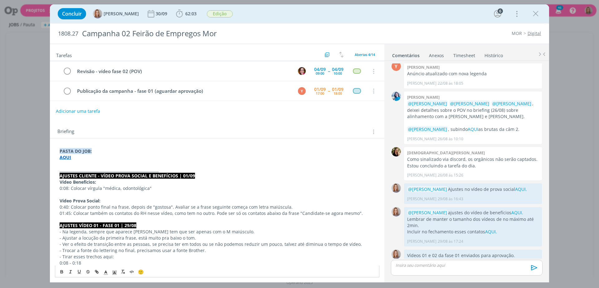
click at [83, 109] on button "Adicionar uma tarefa" at bounding box center [78, 111] width 44 height 11
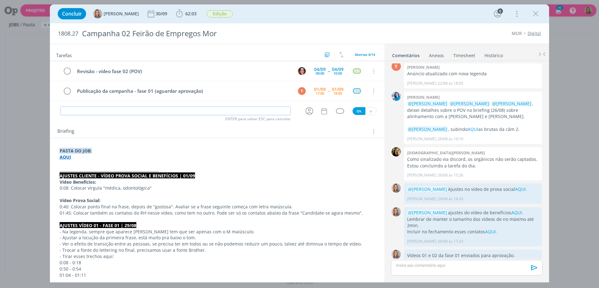
click at [85, 110] on input "dialog" at bounding box center [176, 110] width 230 height 9
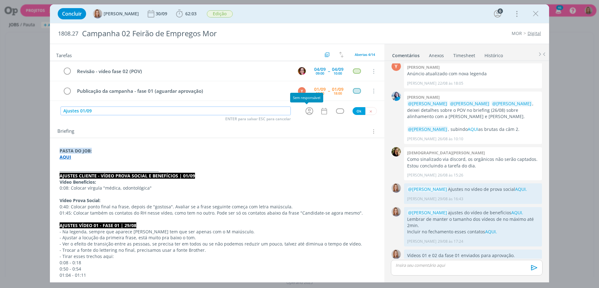
click at [309, 109] on icon "dialog" at bounding box center [309, 111] width 8 height 8
type input "Ajustes 01/09"
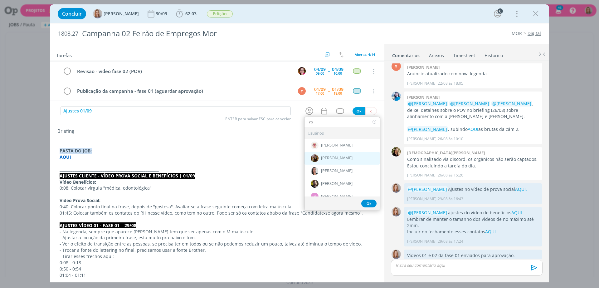
type input "r"
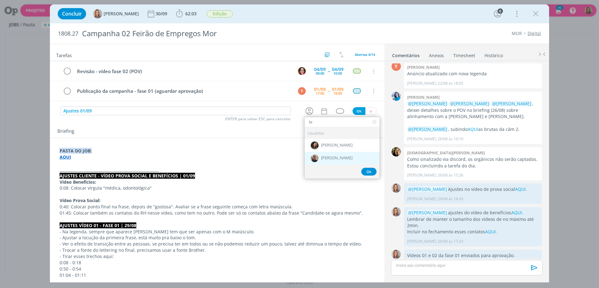
type input "bi"
click at [336, 156] on span "[PERSON_NAME]" at bounding box center [337, 158] width 32 height 5
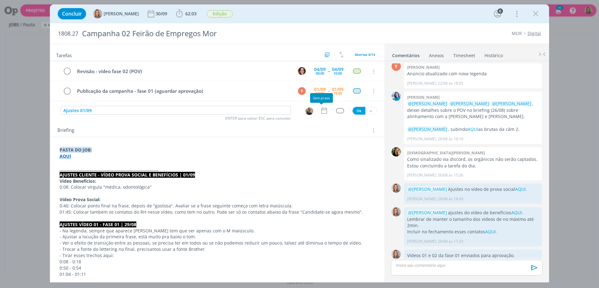
click at [324, 109] on icon "dialog" at bounding box center [324, 110] width 8 height 8
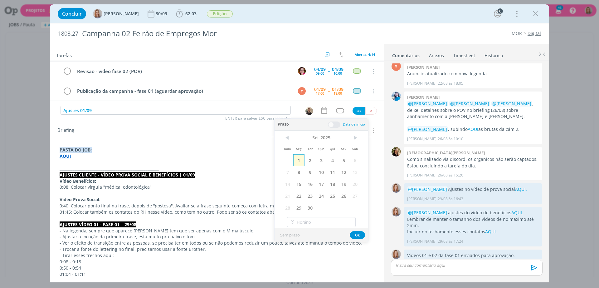
click at [300, 158] on span "1" at bounding box center [298, 160] width 11 height 12
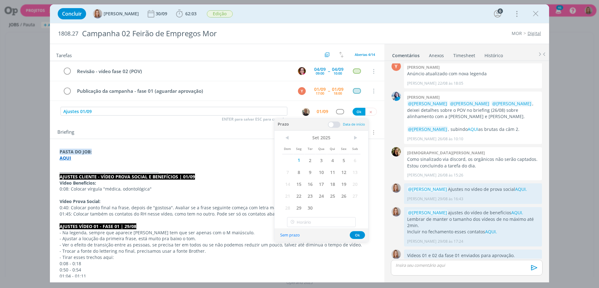
click at [331, 124] on span at bounding box center [334, 124] width 12 height 6
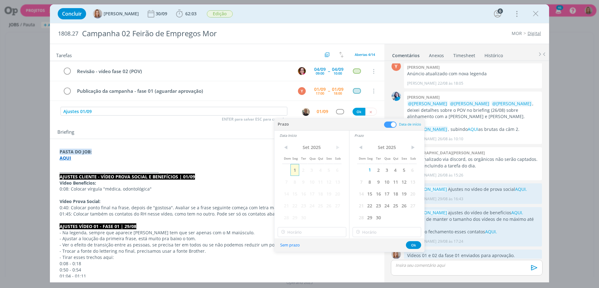
click at [297, 173] on span "1" at bounding box center [294, 170] width 8 height 12
click at [314, 233] on input "12:00" at bounding box center [312, 232] width 69 height 10
click at [296, 190] on div "11:30" at bounding box center [313, 192] width 70 height 11
type input "11:30"
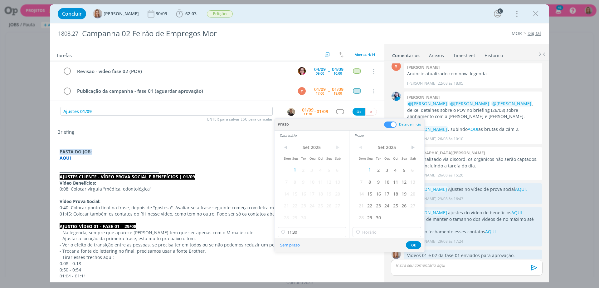
click at [383, 226] on div "< Set 2025 > Dom Seg Ter Qua Qui Sex Sab 1 2 3 4 5 6 7 8 9 10 11 12 13 14 15 16…" at bounding box center [386, 189] width 75 height 98
type input "12:00"
click at [384, 232] on input "12:00" at bounding box center [387, 232] width 69 height 10
click at [376, 215] on div "12:00" at bounding box center [388, 215] width 70 height 11
click at [411, 245] on button "Ok" at bounding box center [413, 245] width 15 height 8
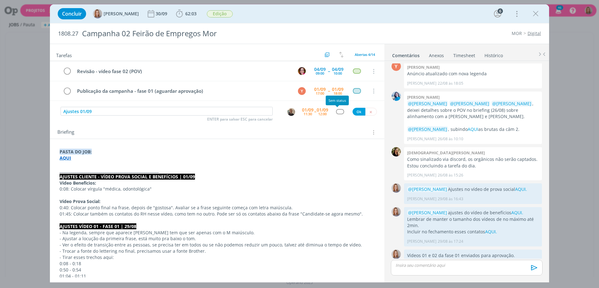
click at [337, 110] on div "dialog" at bounding box center [340, 111] width 8 height 5
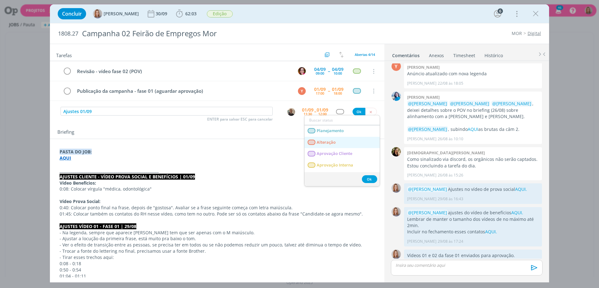
click at [338, 142] on link "Alteração" at bounding box center [342, 143] width 75 height 12
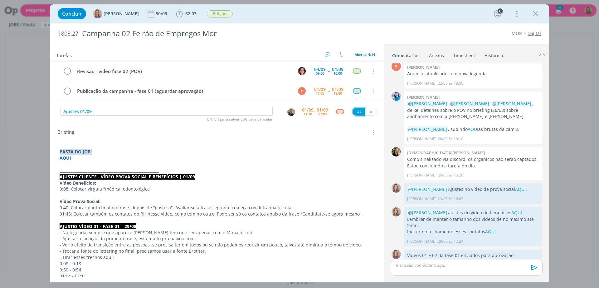
click at [355, 110] on button "Ok" at bounding box center [359, 112] width 13 height 8
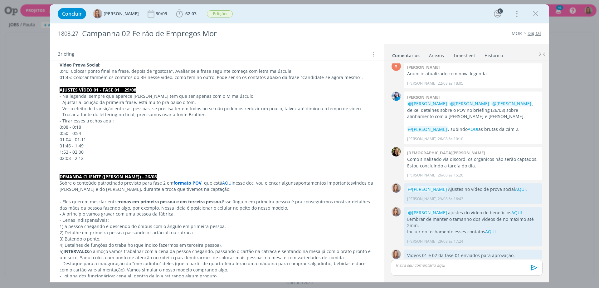
scroll to position [39, 0]
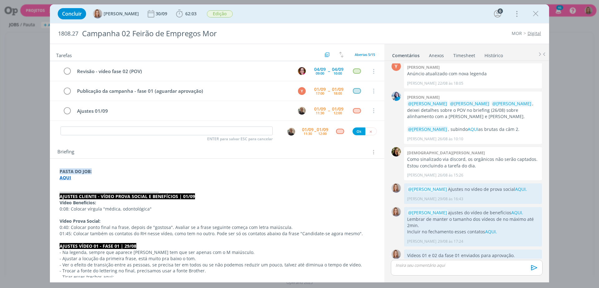
click at [97, 207] on p "0:08: Colocar vírgula "médica, odontológica"" at bounding box center [217, 209] width 315 height 6
click at [131, 204] on p "Vídeo Benefícios:" at bounding box center [217, 203] width 315 height 6
click at [174, 204] on p "Vídeo Benefícios:" at bounding box center [217, 203] width 315 height 6
click at [155, 210] on p "0:08: Colocar vírgula "médica, odontológica"" at bounding box center [217, 209] width 315 height 6
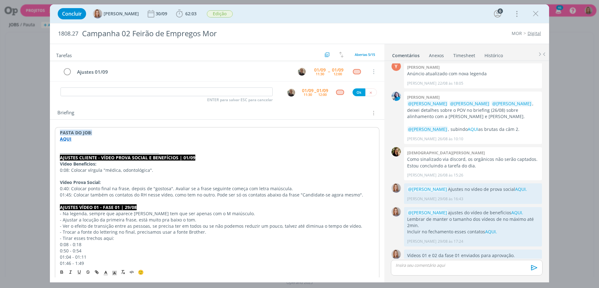
click at [221, 201] on p "dialog" at bounding box center [217, 201] width 315 height 6
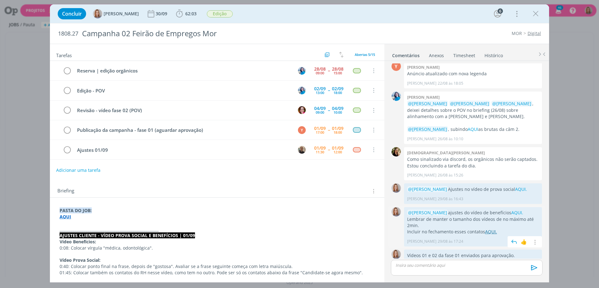
click at [492, 228] on link "AQUI." at bounding box center [491, 231] width 12 height 6
click at [64, 217] on strong "AQUI" at bounding box center [66, 216] width 12 height 6
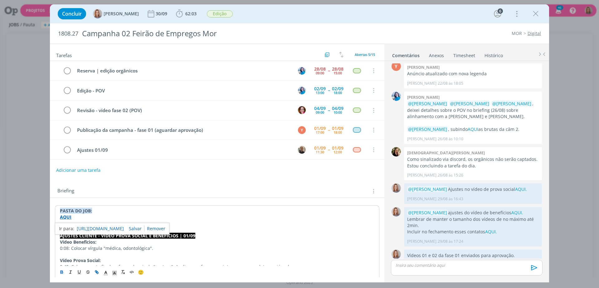
click at [87, 224] on link "[URL][DOMAIN_NAME]" at bounding box center [100, 228] width 47 height 8
click at [223, 234] on p "AJUSTES CLIENTE - VÍDEO PROVA SOCIAL E BENEFÍCIOS | 01/09" at bounding box center [217, 235] width 315 height 6
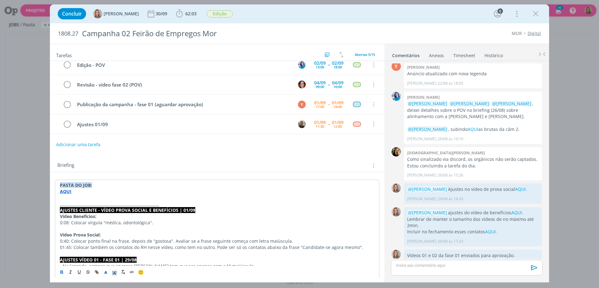
scroll to position [39, 0]
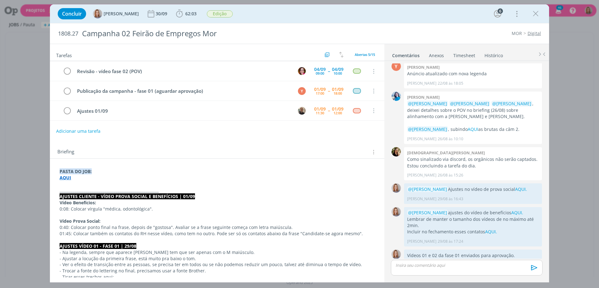
click at [277, 142] on div "Briefing Briefings Predefinidos Versões do Briefing Ver Briefing do Projeto" at bounding box center [217, 150] width 334 height 17
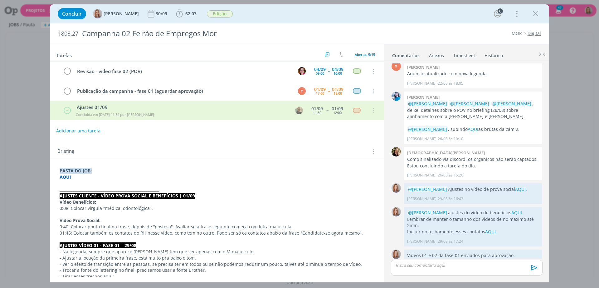
click at [63, 176] on strong "AQUI" at bounding box center [66, 177] width 12 height 6
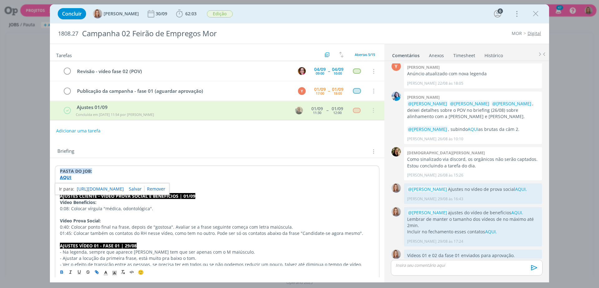
click at [85, 188] on link "[URL][DOMAIN_NAME]" at bounding box center [100, 189] width 47 height 8
